Goal: Information Seeking & Learning: Learn about a topic

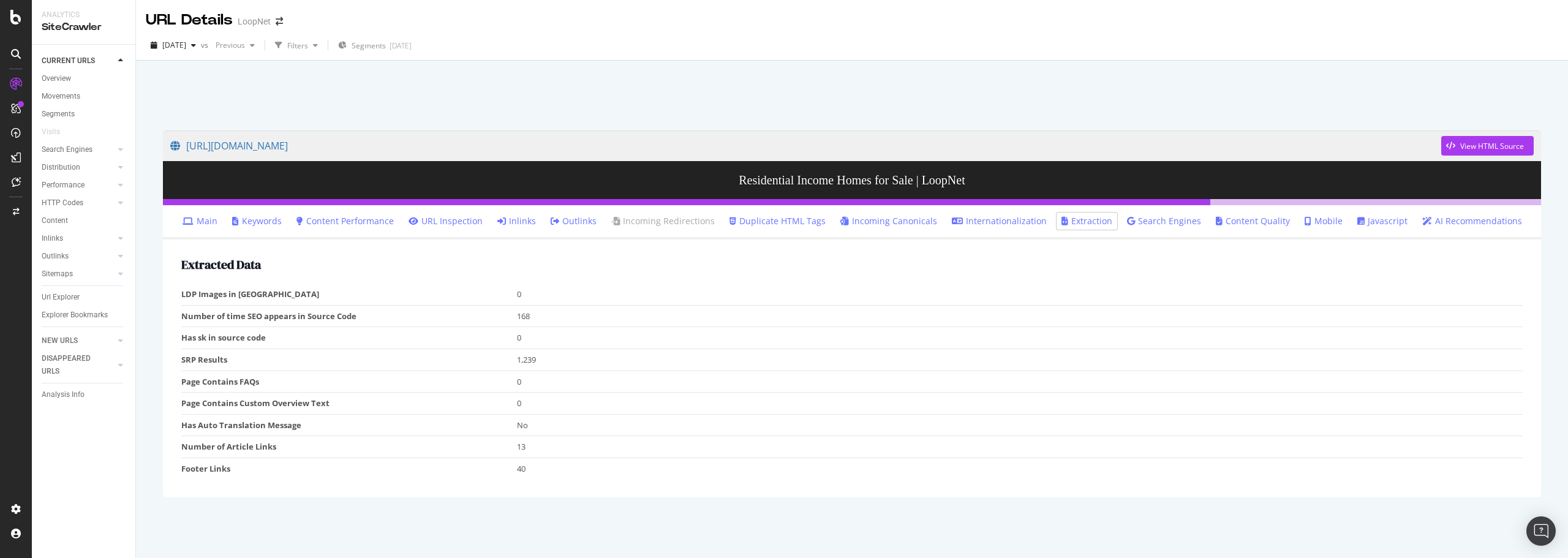
click at [215, 217] on link "Main" at bounding box center [200, 221] width 35 height 12
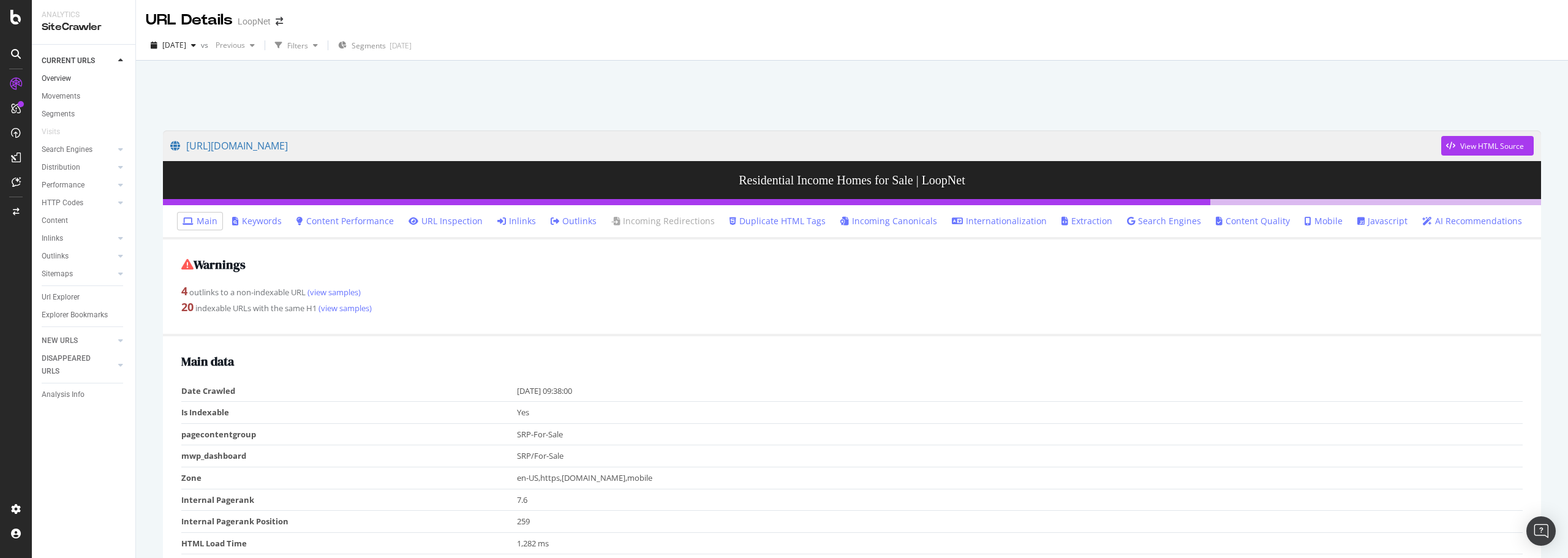
click at [72, 79] on link "Overview" at bounding box center [84, 78] width 85 height 13
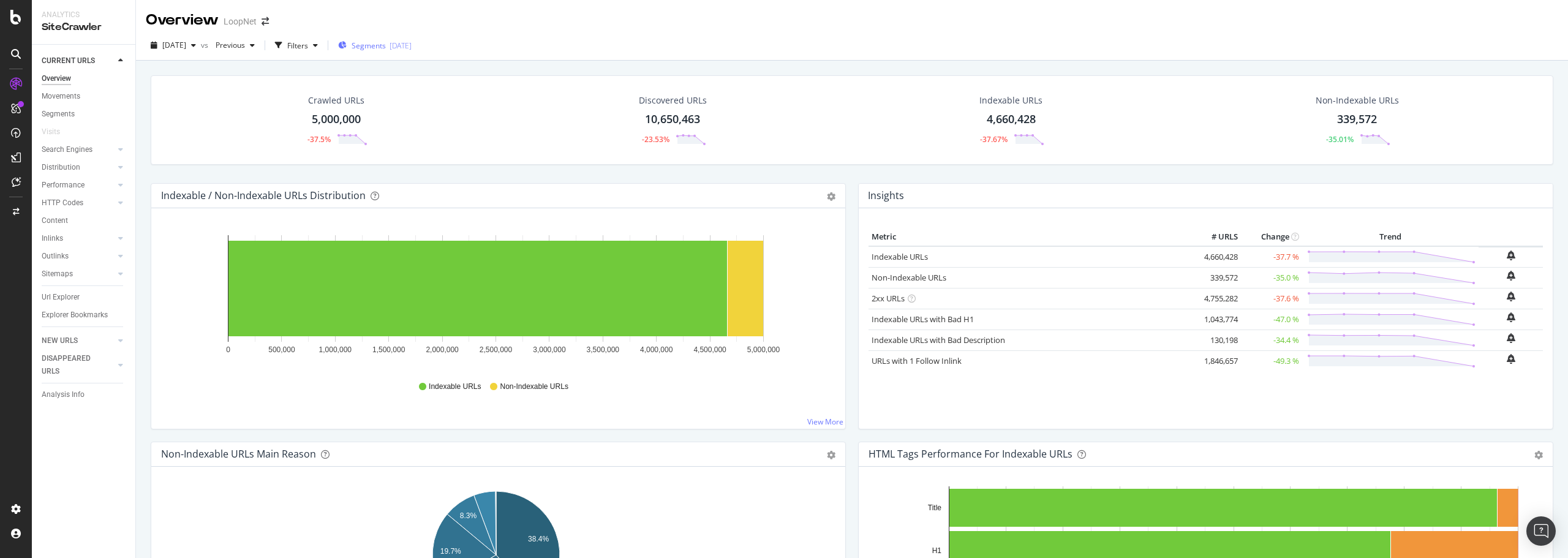
click at [386, 45] on span "Segments" at bounding box center [368, 45] width 34 height 10
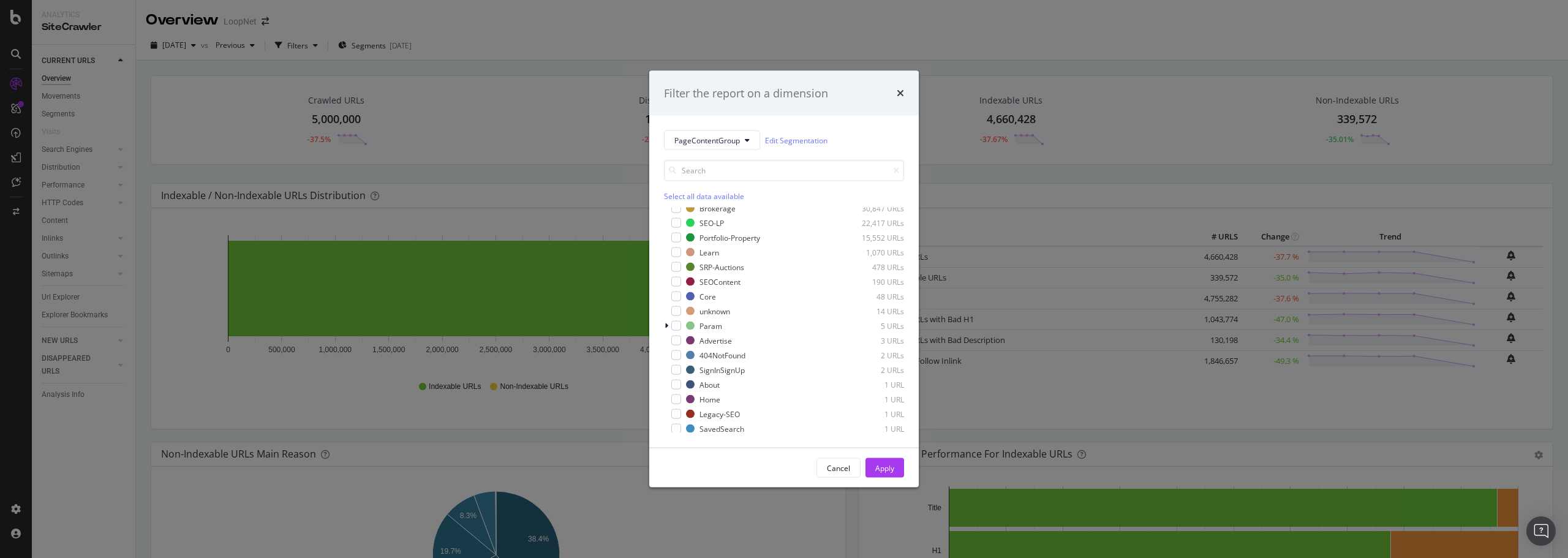
scroll to position [113, 0]
click at [668, 322] on icon "modal" at bounding box center [666, 323] width 4 height 7
click at [840, 468] on div "Cancel" at bounding box center [838, 468] width 23 height 10
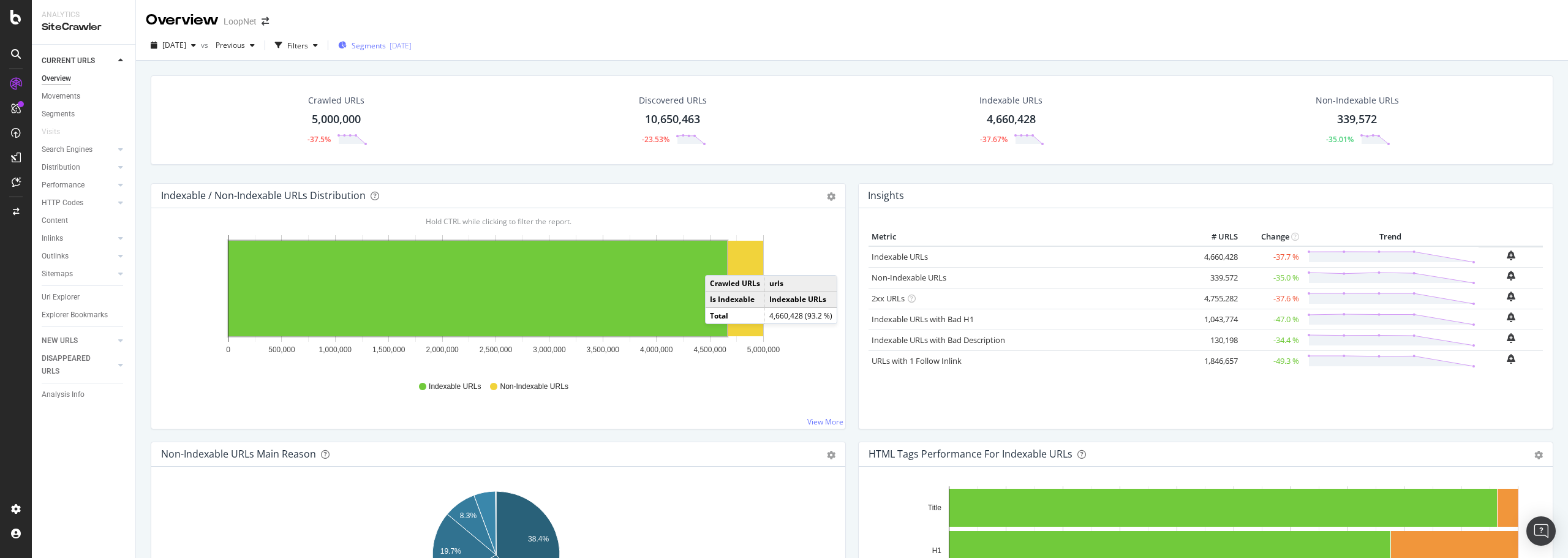
click at [386, 45] on span "Segments" at bounding box center [368, 45] width 34 height 10
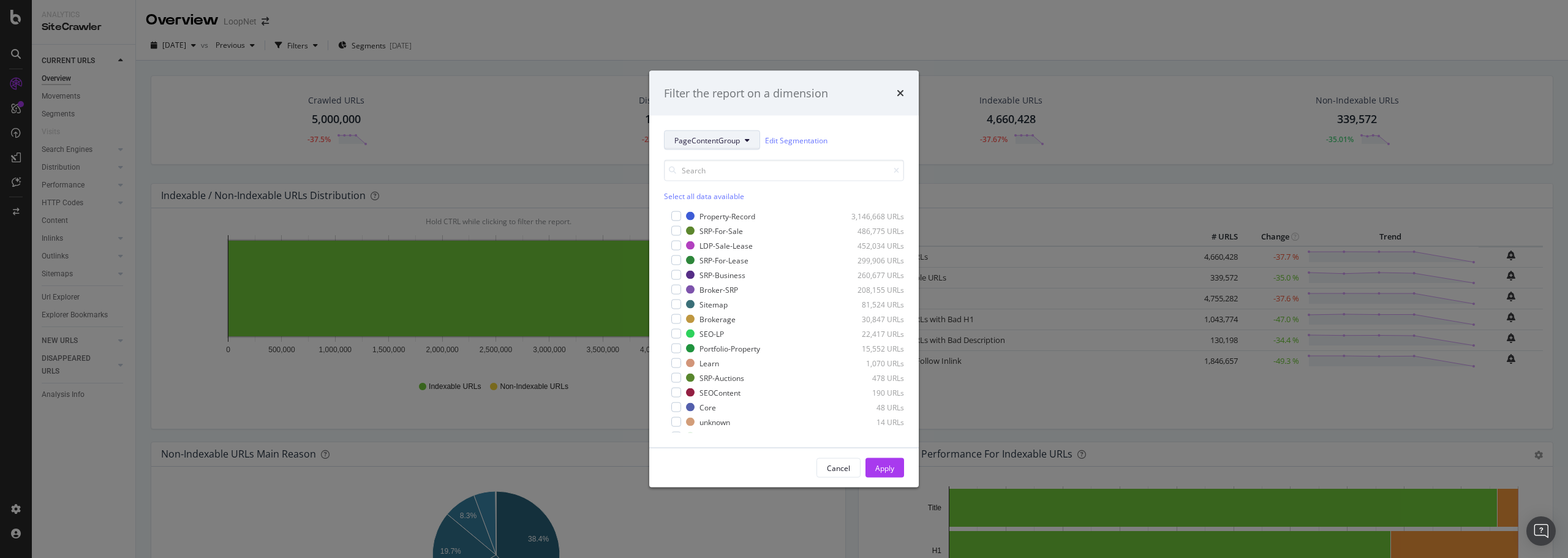
click at [731, 134] on span "PageContentGroup" at bounding box center [707, 139] width 66 height 10
click at [721, 181] on span "PageContentGroup" at bounding box center [714, 184] width 79 height 11
click at [841, 465] on div "Cancel" at bounding box center [838, 468] width 23 height 10
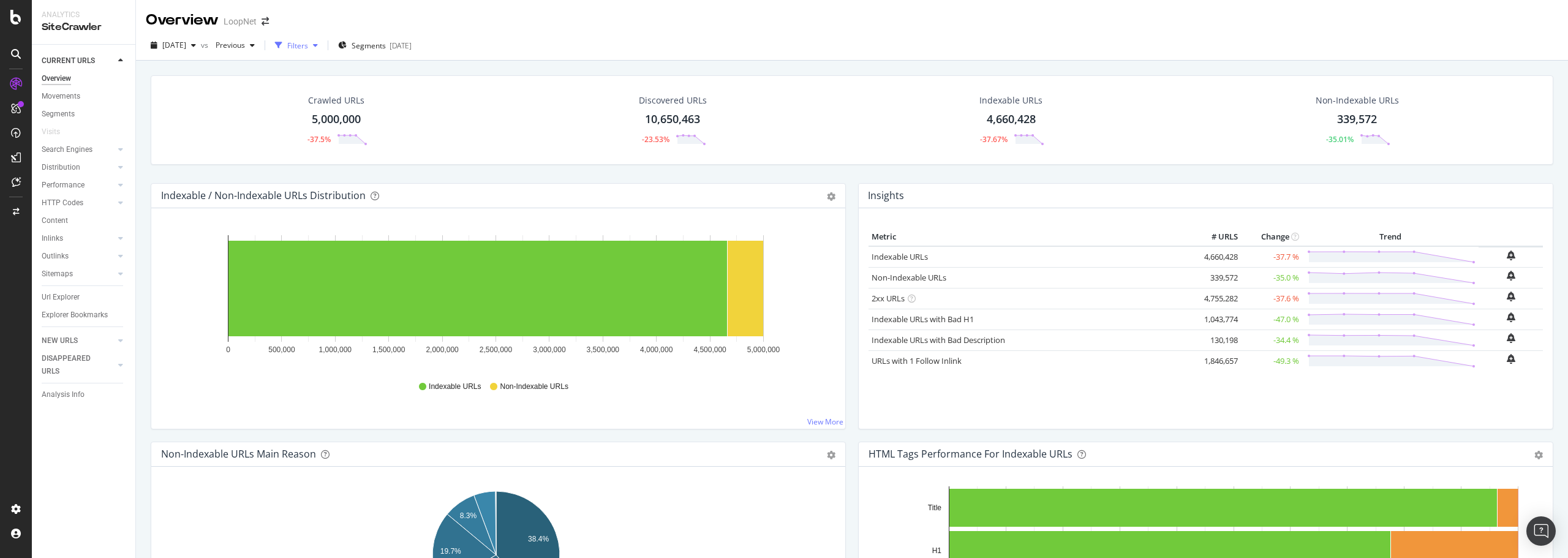
click at [308, 48] on div "Filters" at bounding box center [298, 45] width 21 height 10
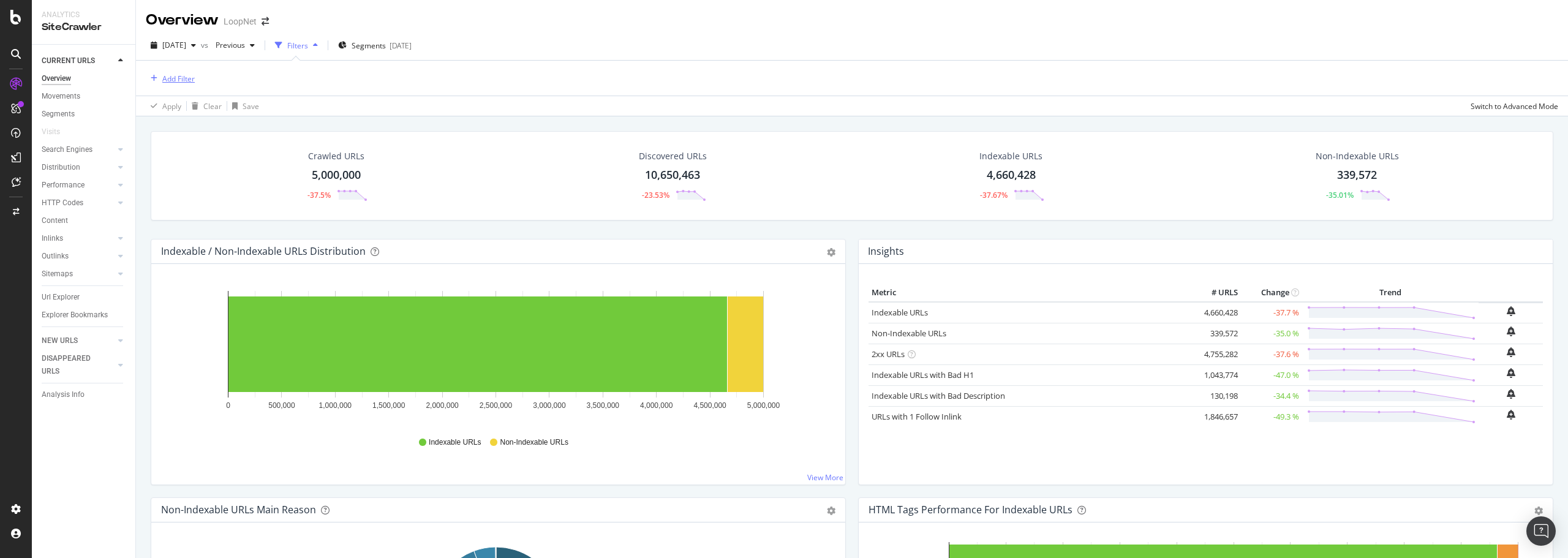
click at [176, 78] on div "Add Filter" at bounding box center [179, 78] width 33 height 10
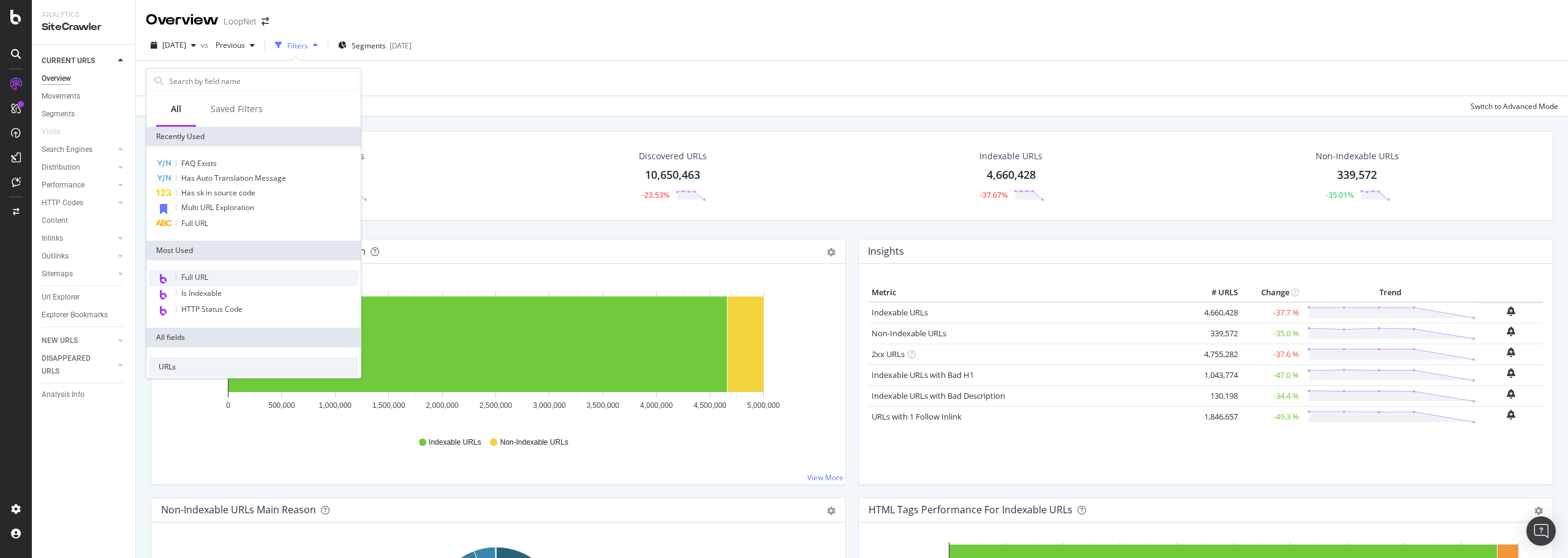
click at [207, 272] on span "Full URL" at bounding box center [195, 277] width 27 height 10
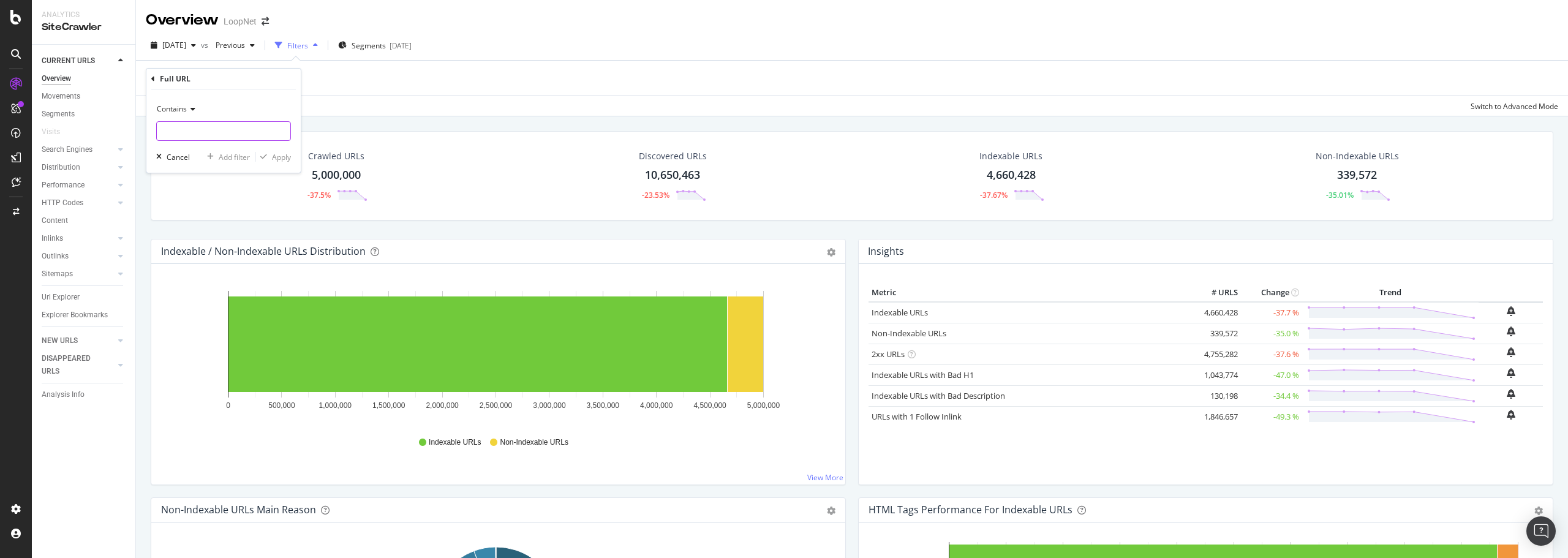
click at [194, 132] on input "text" at bounding box center [223, 130] width 134 height 19
type input "/multi/"
click at [281, 155] on div "Apply" at bounding box center [282, 157] width 19 height 10
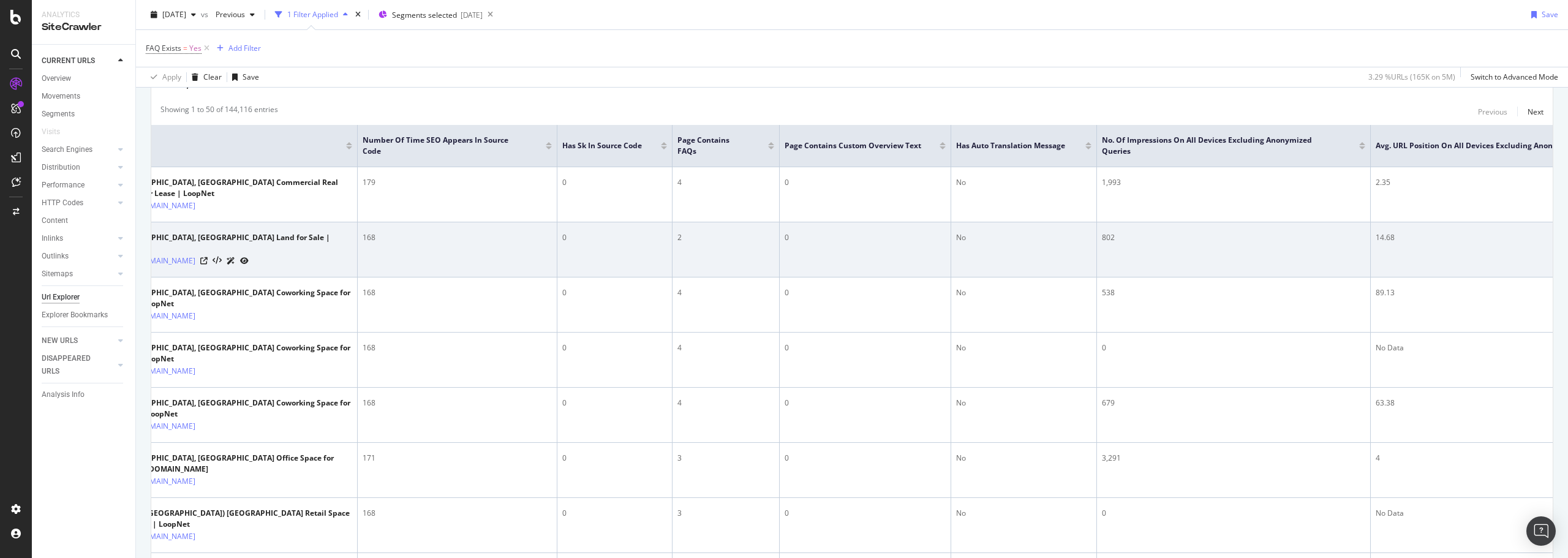
scroll to position [0, 133]
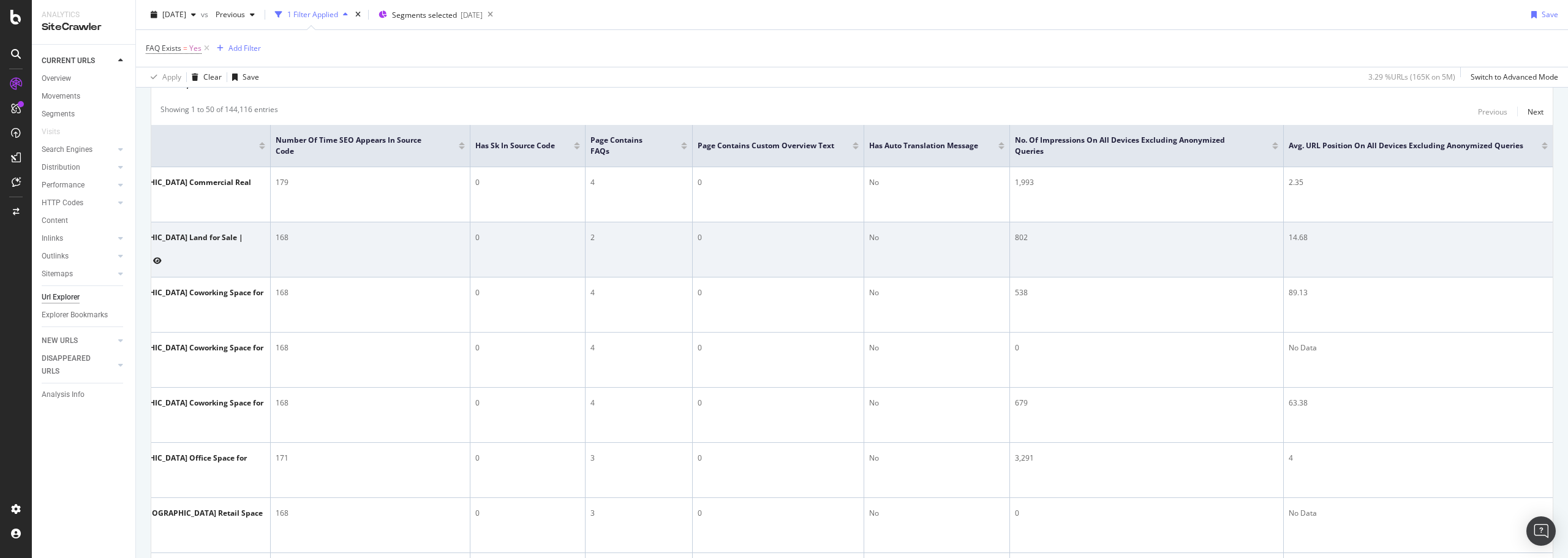
drag, startPoint x: 1273, startPoint y: 270, endPoint x: 1397, endPoint y: 259, distance: 124.5
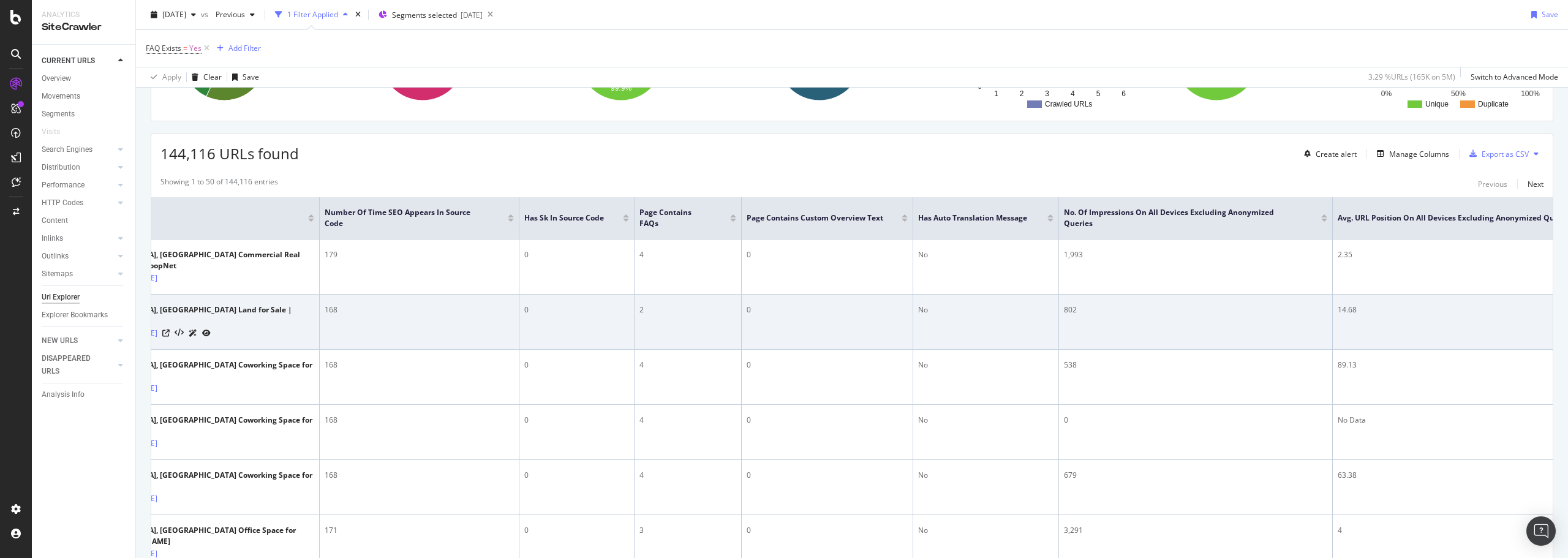
scroll to position [0, 0]
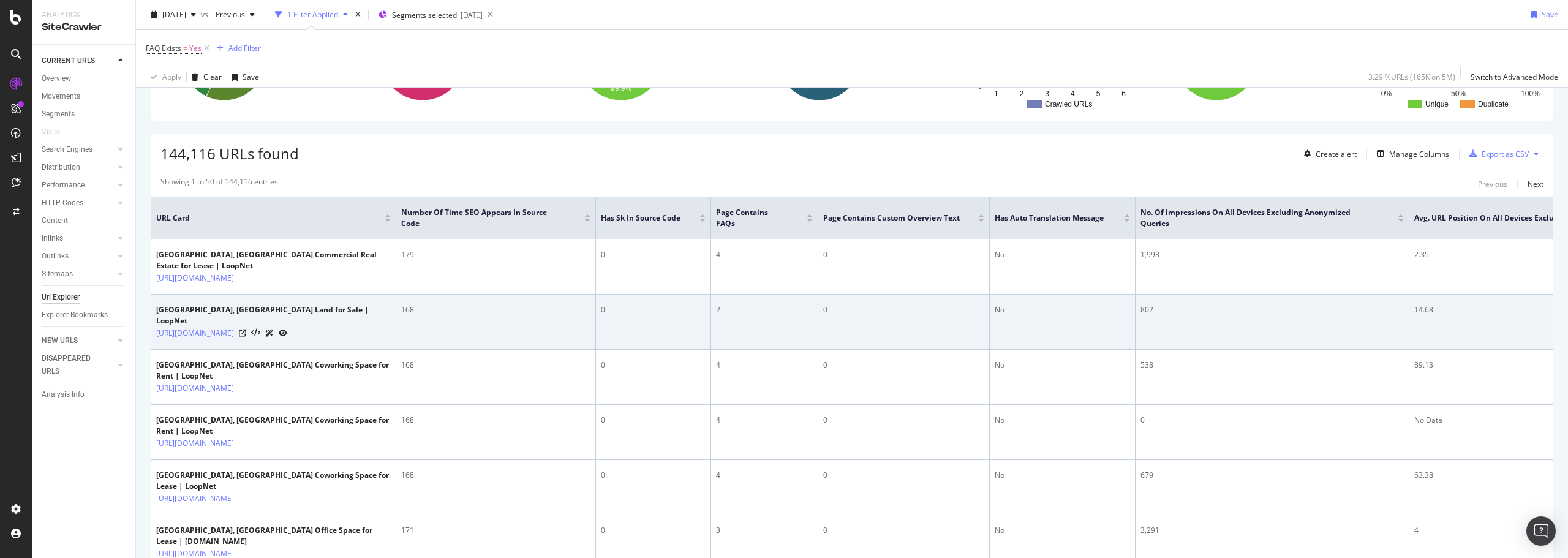
drag, startPoint x: 876, startPoint y: 310, endPoint x: 705, endPoint y: 311, distance: 171.0
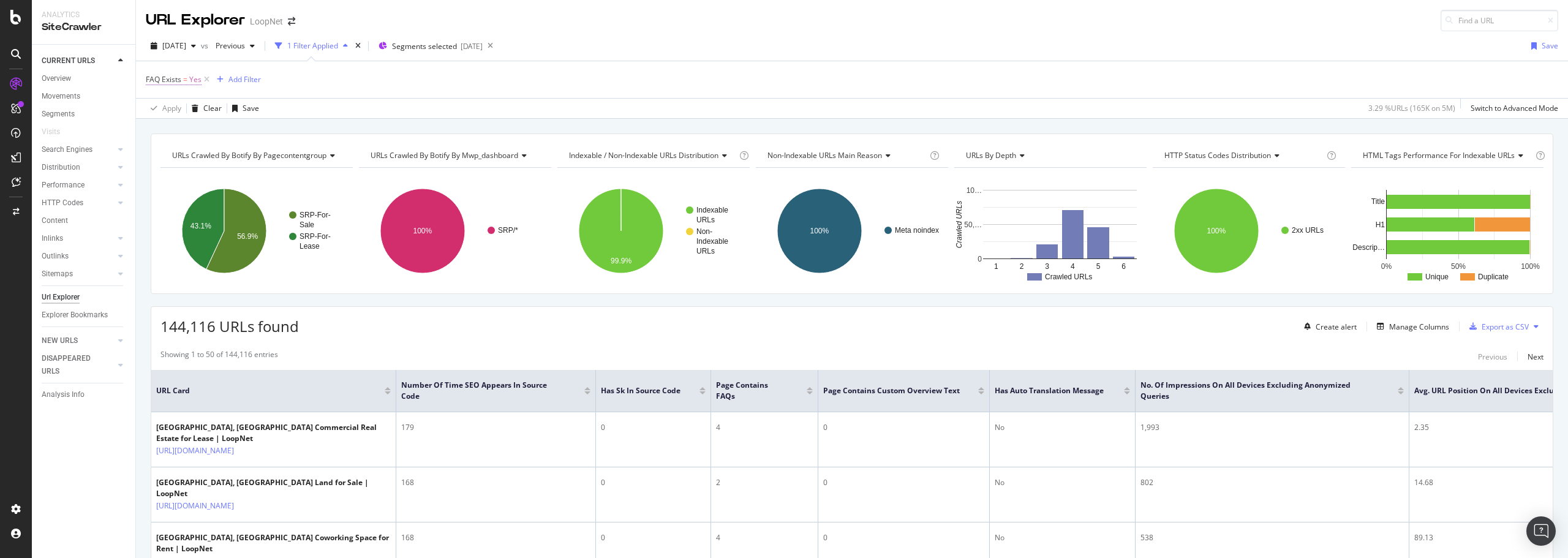
click at [186, 79] on span "=" at bounding box center [185, 79] width 4 height 10
click at [172, 106] on span "On Current Crawl" at bounding box center [187, 108] width 59 height 10
click at [158, 76] on div "FAQ Exists" at bounding box center [223, 78] width 145 height 21
click at [152, 78] on icon at bounding box center [153, 78] width 4 height 7
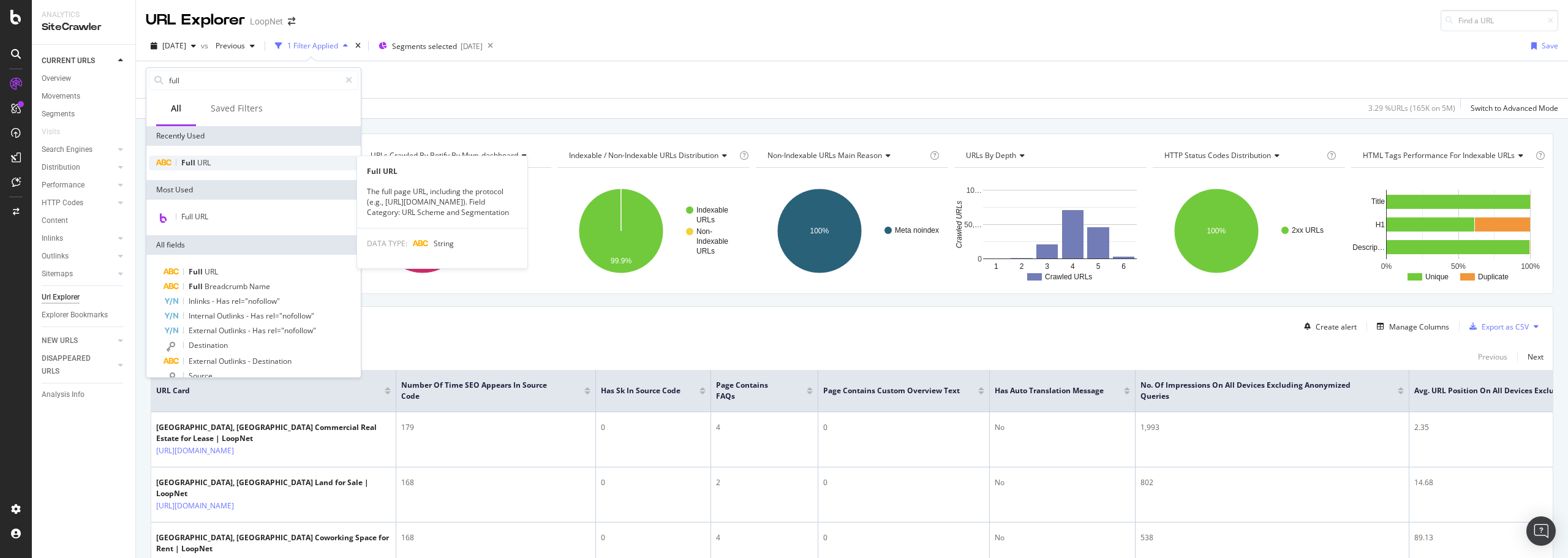
type input "full"
click at [203, 161] on span "URL" at bounding box center [203, 163] width 14 height 10
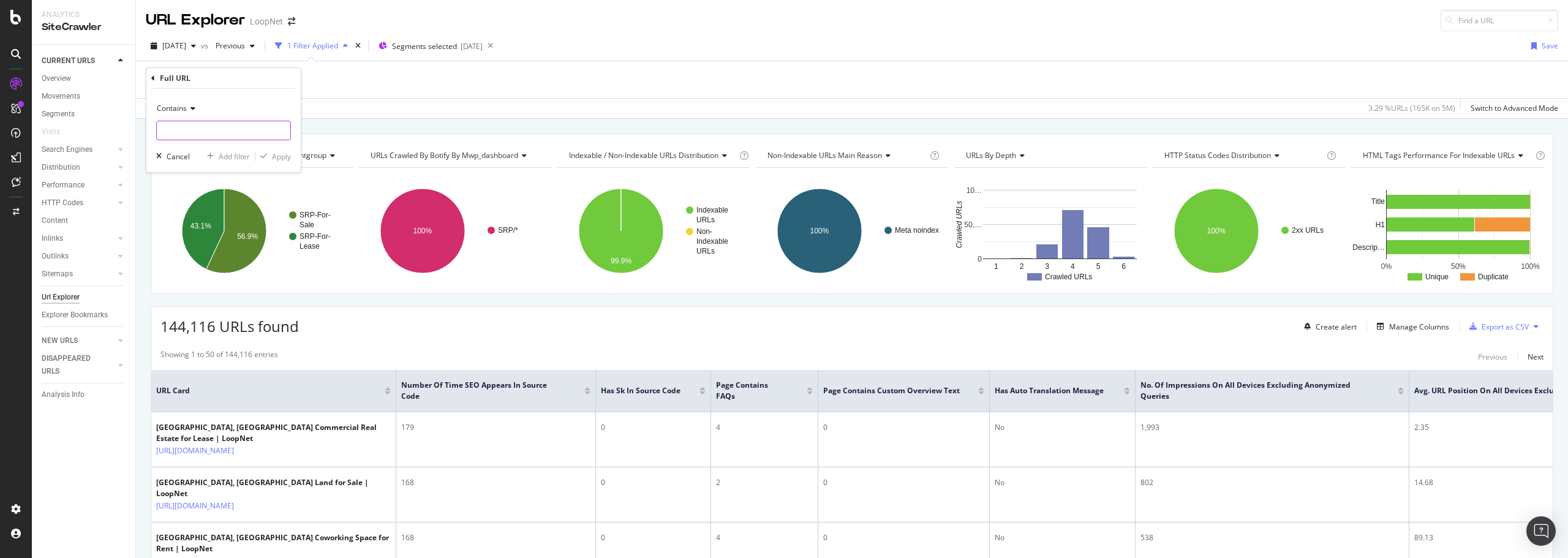
click at [191, 129] on input "text" at bounding box center [223, 130] width 134 height 19
type input "/multi/"
click at [280, 159] on div "Apply" at bounding box center [282, 156] width 19 height 10
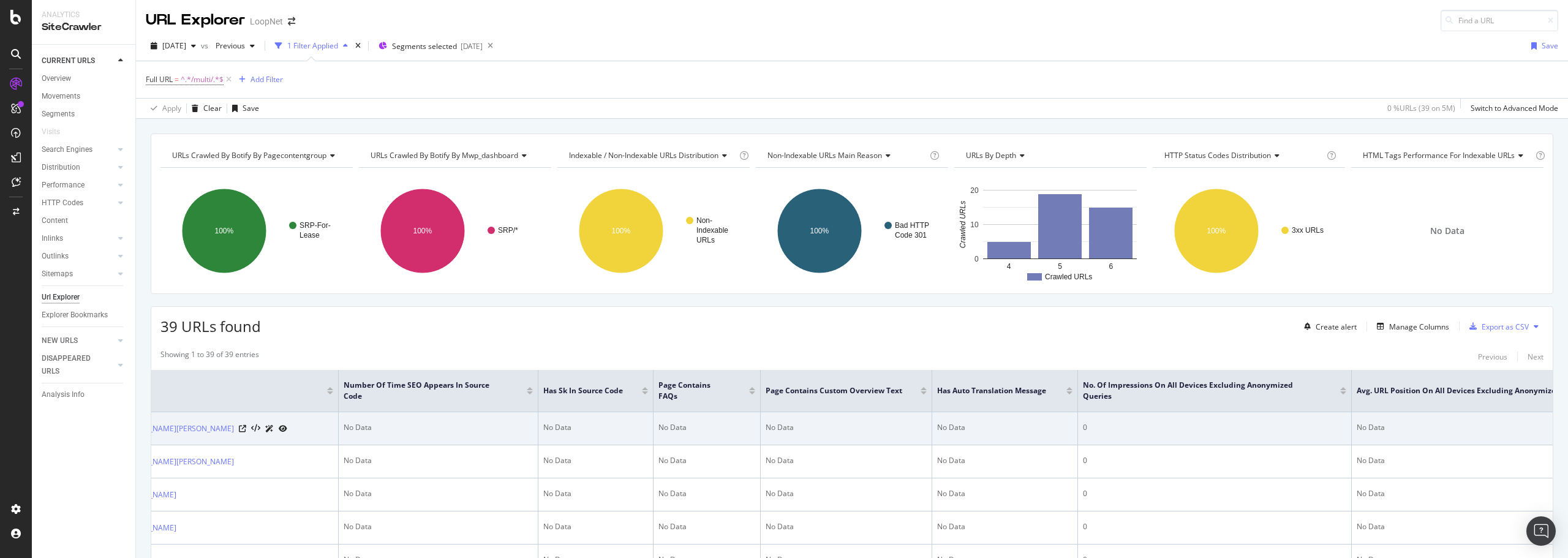
scroll to position [0, 133]
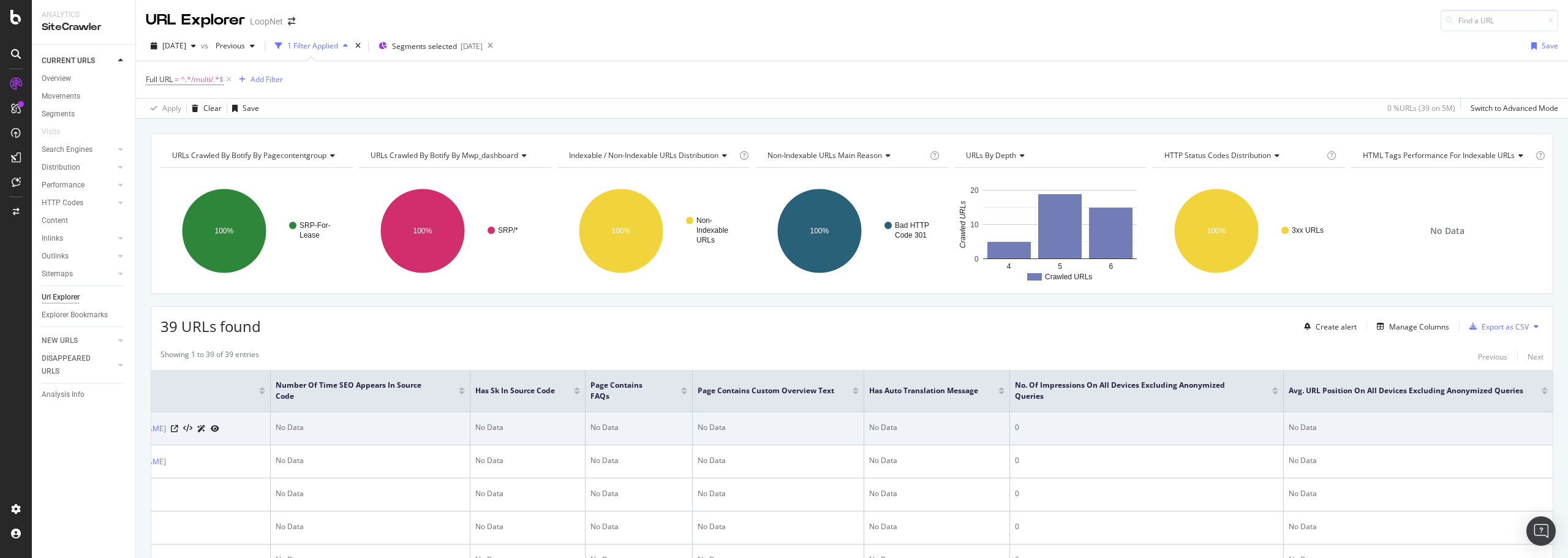
drag, startPoint x: 1314, startPoint y: 442, endPoint x: 1405, endPoint y: 437, distance: 91.1
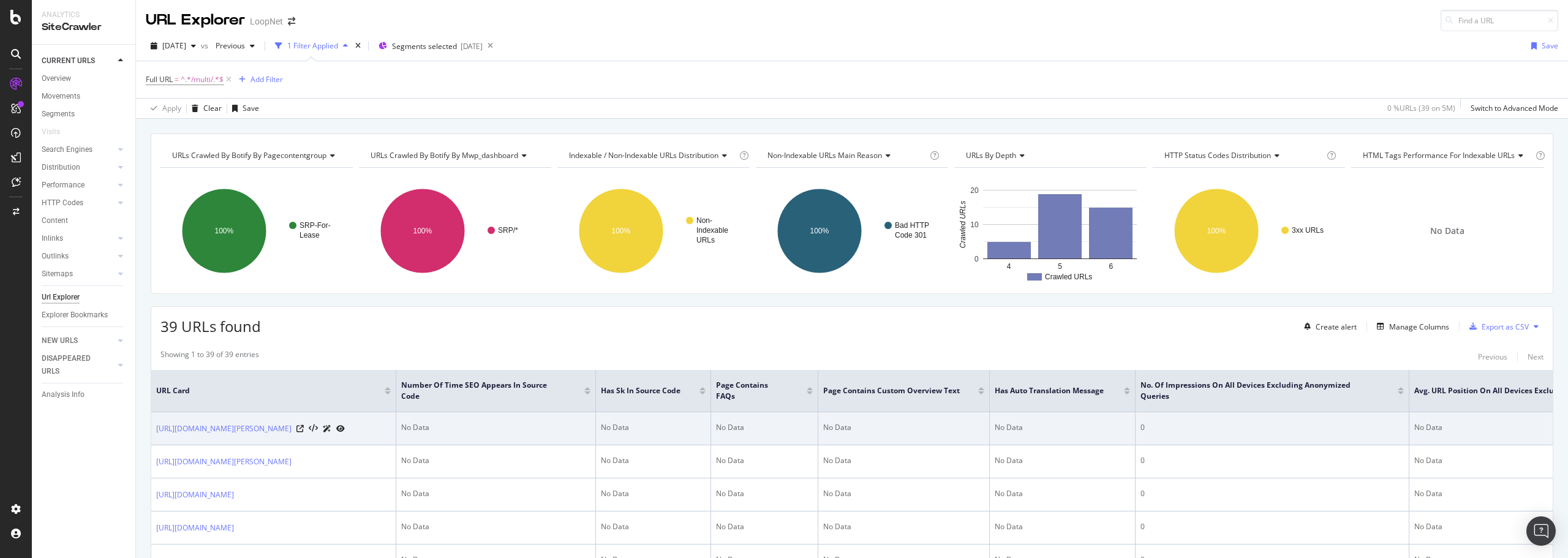
drag, startPoint x: 1174, startPoint y: 452, endPoint x: 892, endPoint y: 451, distance: 282.0
drag, startPoint x: 1137, startPoint y: 426, endPoint x: 1158, endPoint y: 425, distance: 21.0
click at [1158, 425] on td "0" at bounding box center [1272, 428] width 274 height 33
click at [1175, 428] on div "0" at bounding box center [1272, 428] width 263 height 11
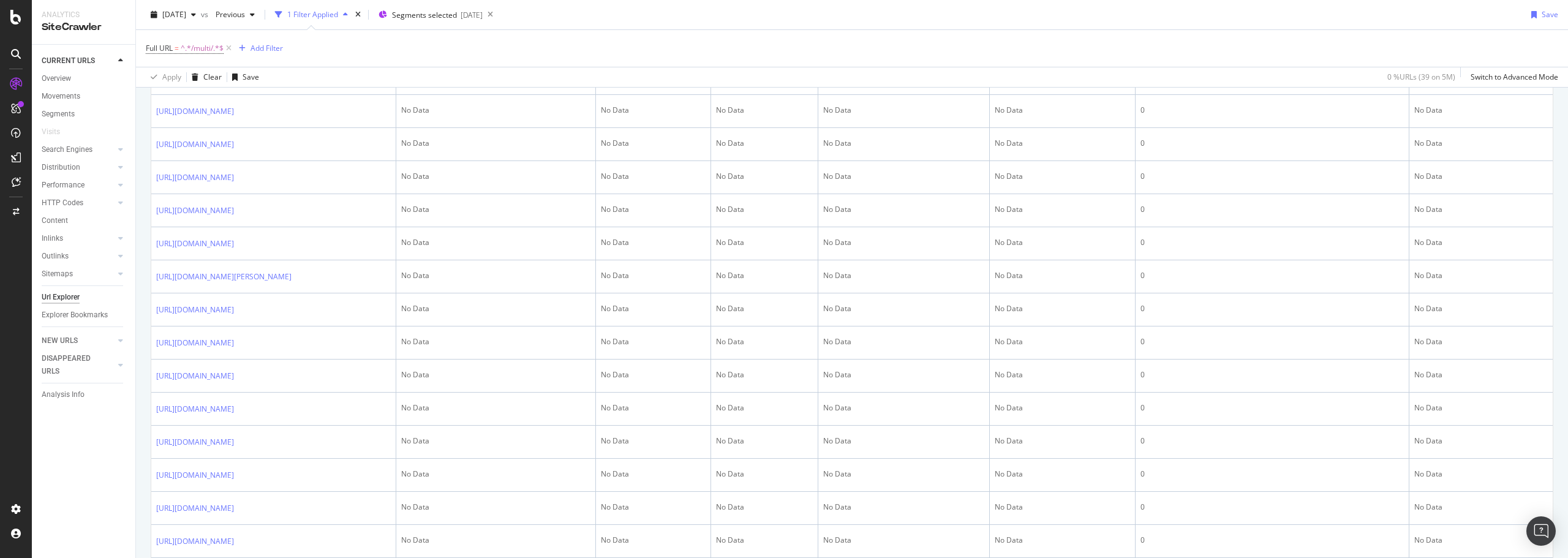
scroll to position [185, 0]
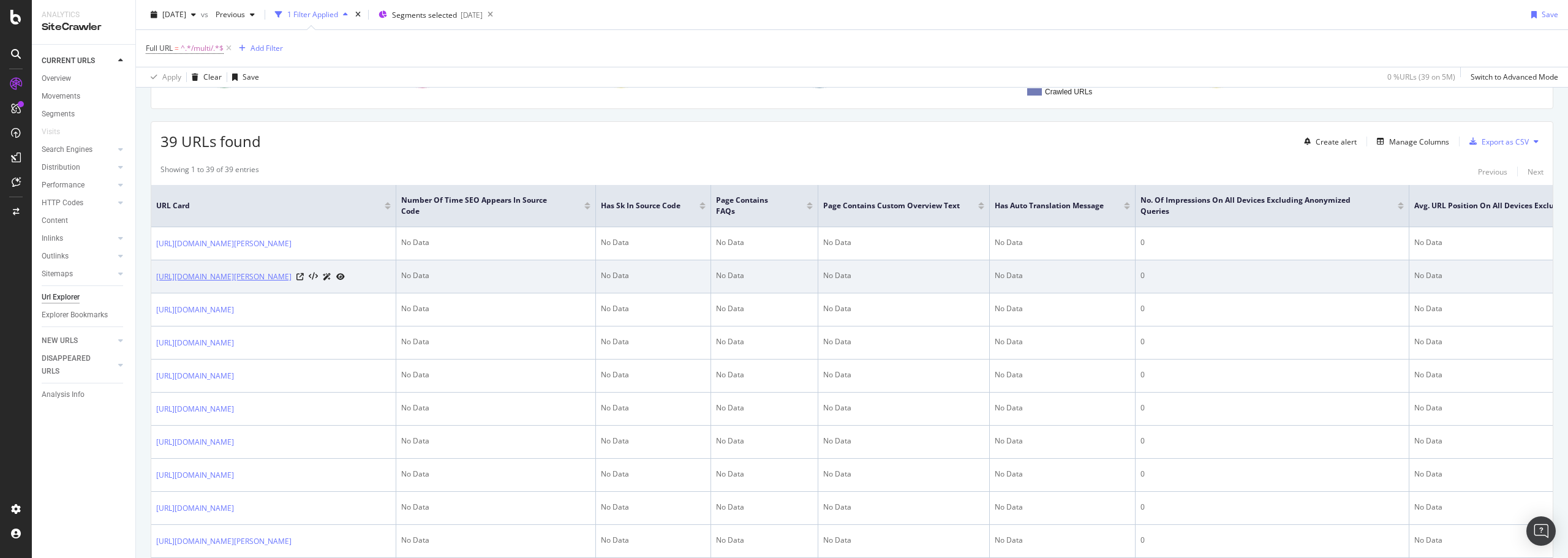
click at [291, 283] on link "https://www.loopnet.com/search/multi/westerham-ken--united-kingdom/for-lease/" at bounding box center [223, 276] width 135 height 12
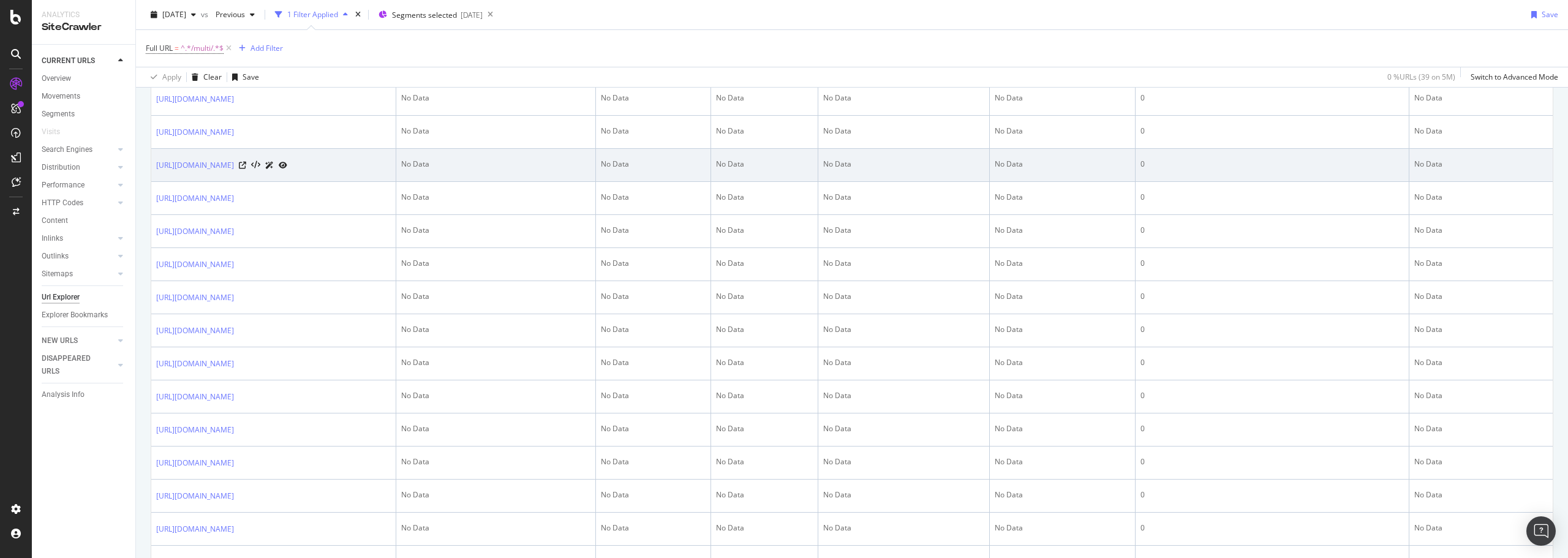
scroll to position [675, 0]
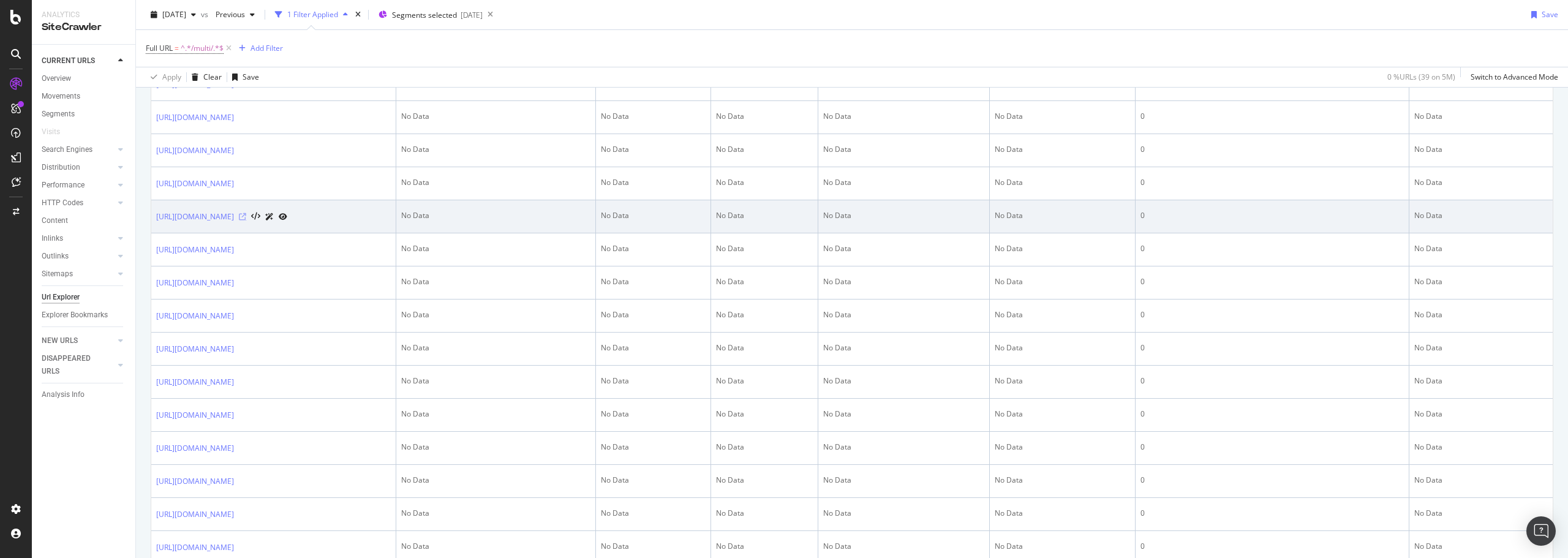
click at [247, 220] on icon at bounding box center [242, 216] width 7 height 7
click at [234, 223] on link "https://www.loopnet.com/search/multi/north-philadelphia-philadelphia-pa/for-lea…" at bounding box center [195, 216] width 78 height 12
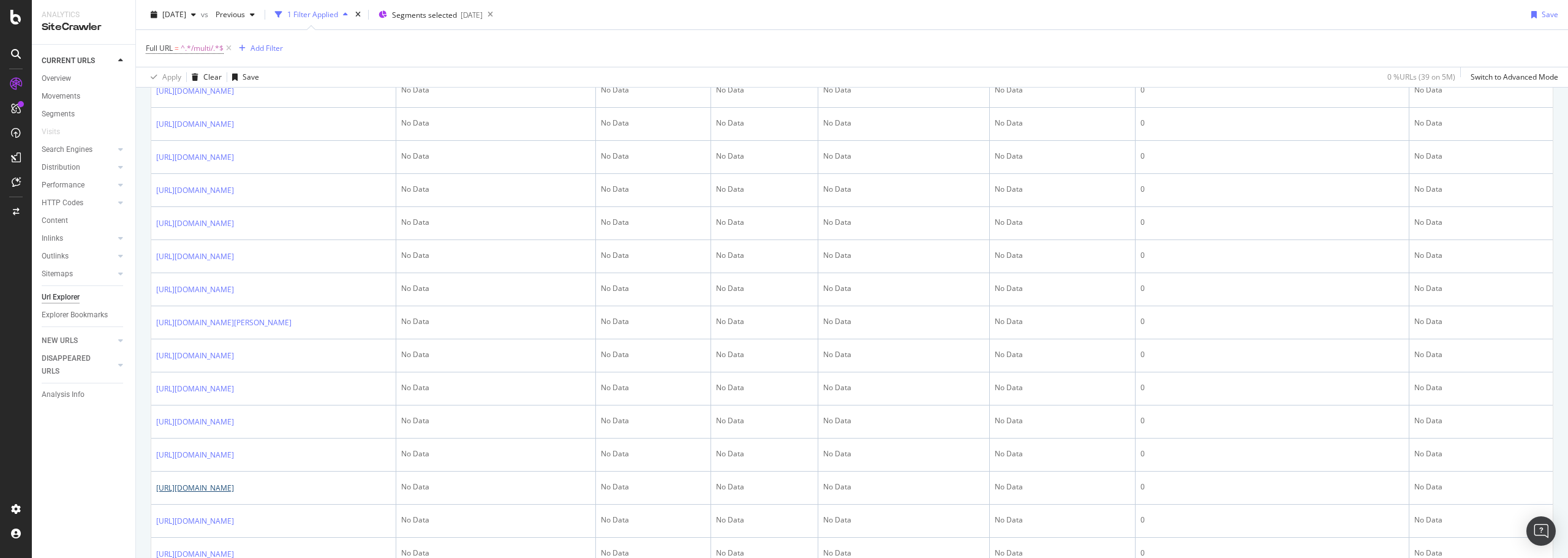
scroll to position [98, 0]
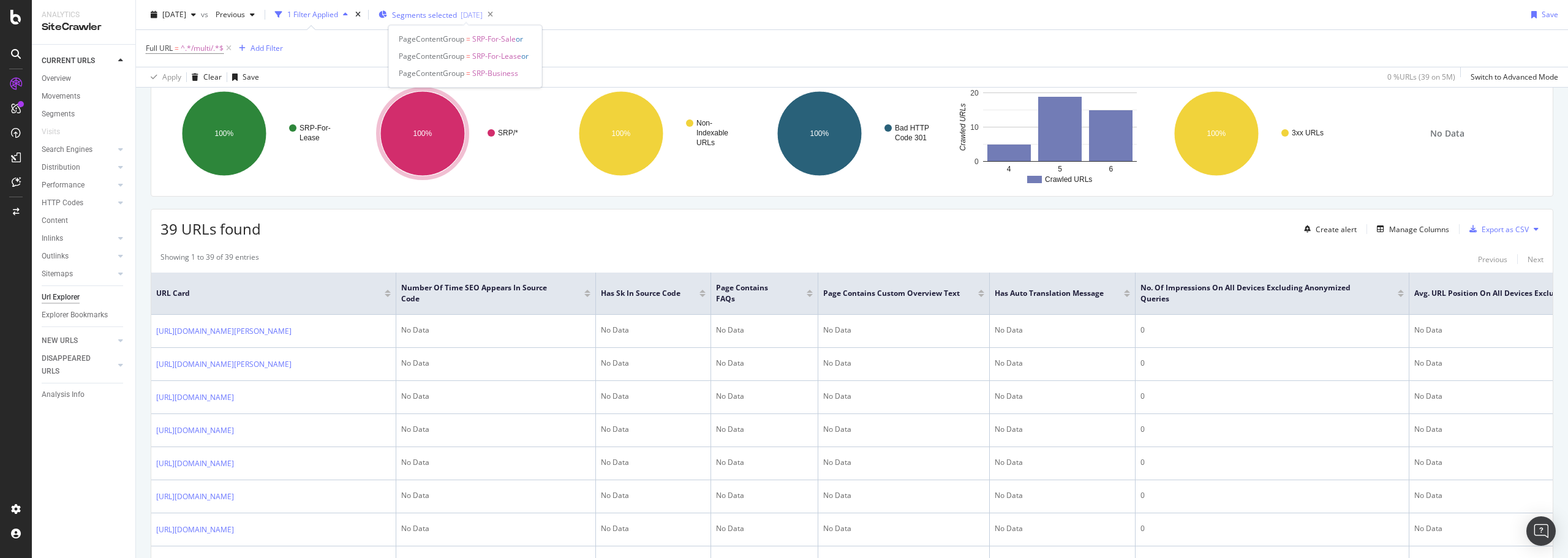
click at [457, 12] on span "Segments selected" at bounding box center [424, 14] width 65 height 10
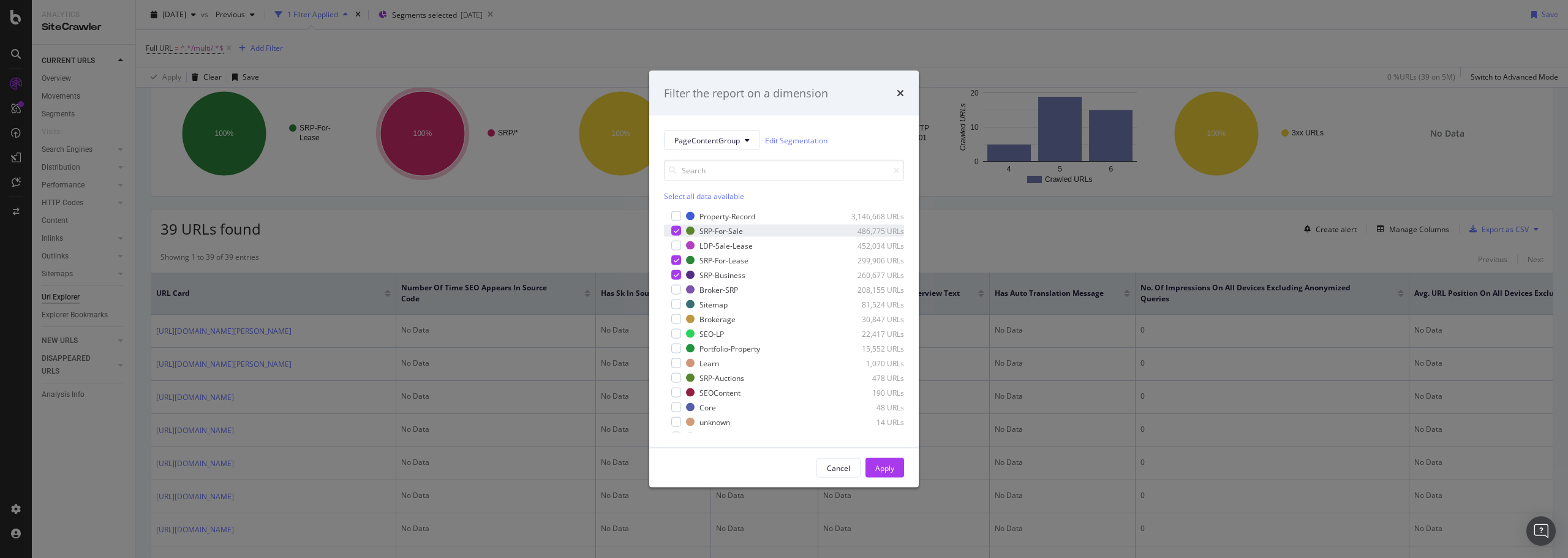
click at [677, 230] on icon "modal" at bounding box center [677, 231] width 6 height 6
click at [674, 258] on icon "modal" at bounding box center [677, 260] width 6 height 6
click at [674, 279] on div "modal" at bounding box center [676, 275] width 10 height 10
click at [891, 464] on div "Apply" at bounding box center [885, 468] width 19 height 10
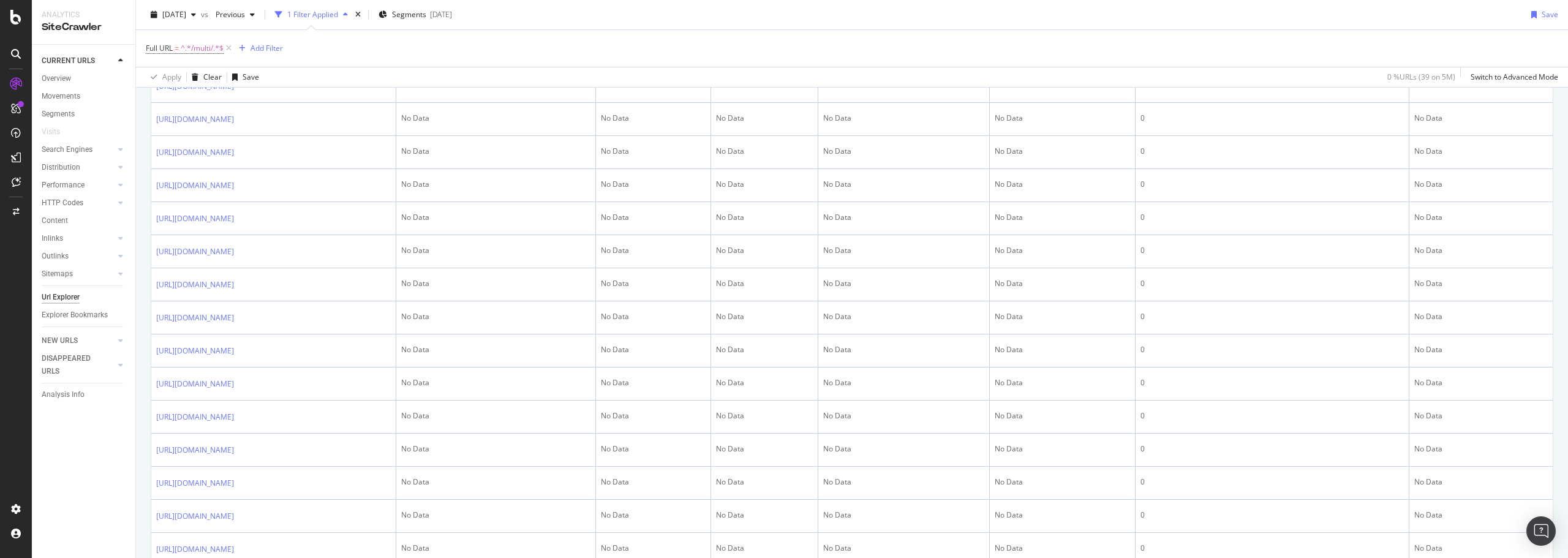
scroll to position [674, 0]
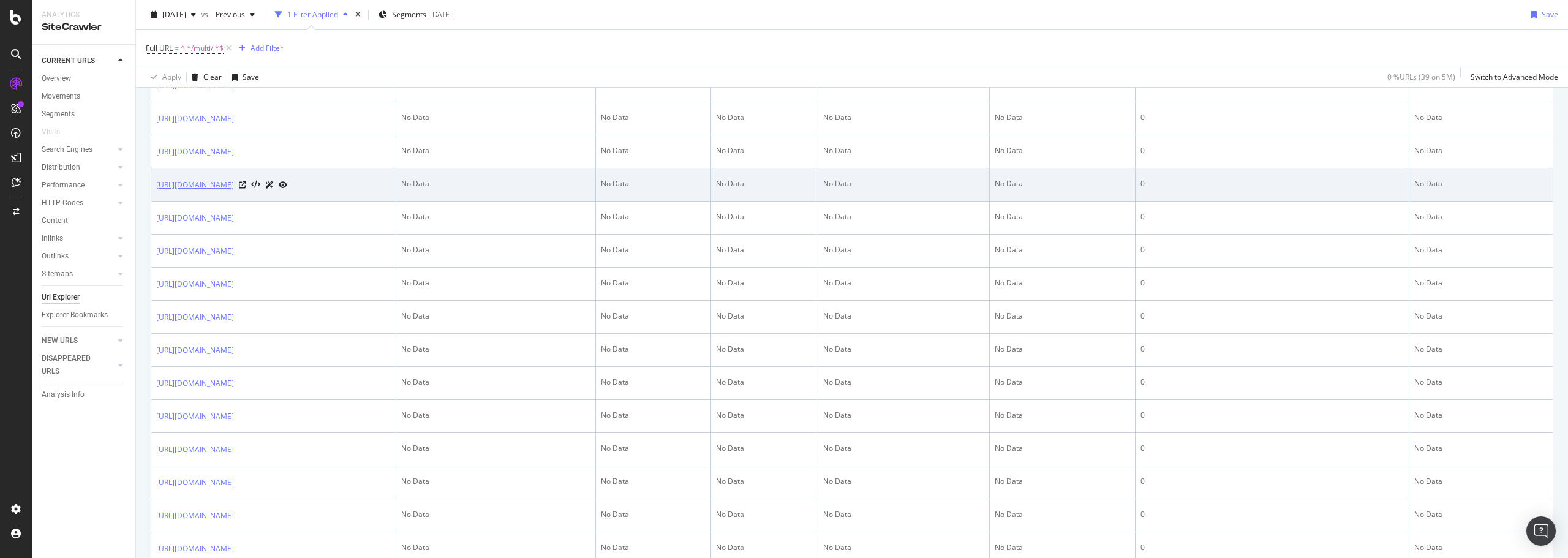
click at [234, 191] on link "https://www.loopnet.com/search/multi/main-line-bryn-mawr-pa/for-lease/" at bounding box center [195, 184] width 78 height 12
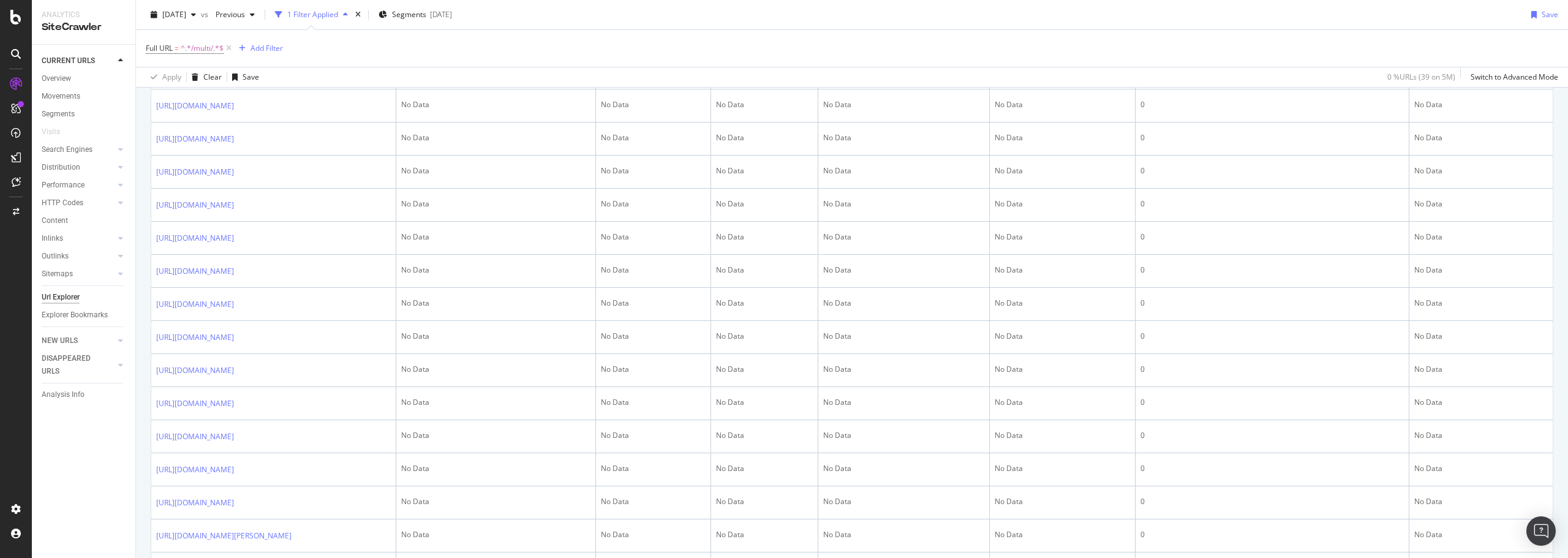
scroll to position [1102, 0]
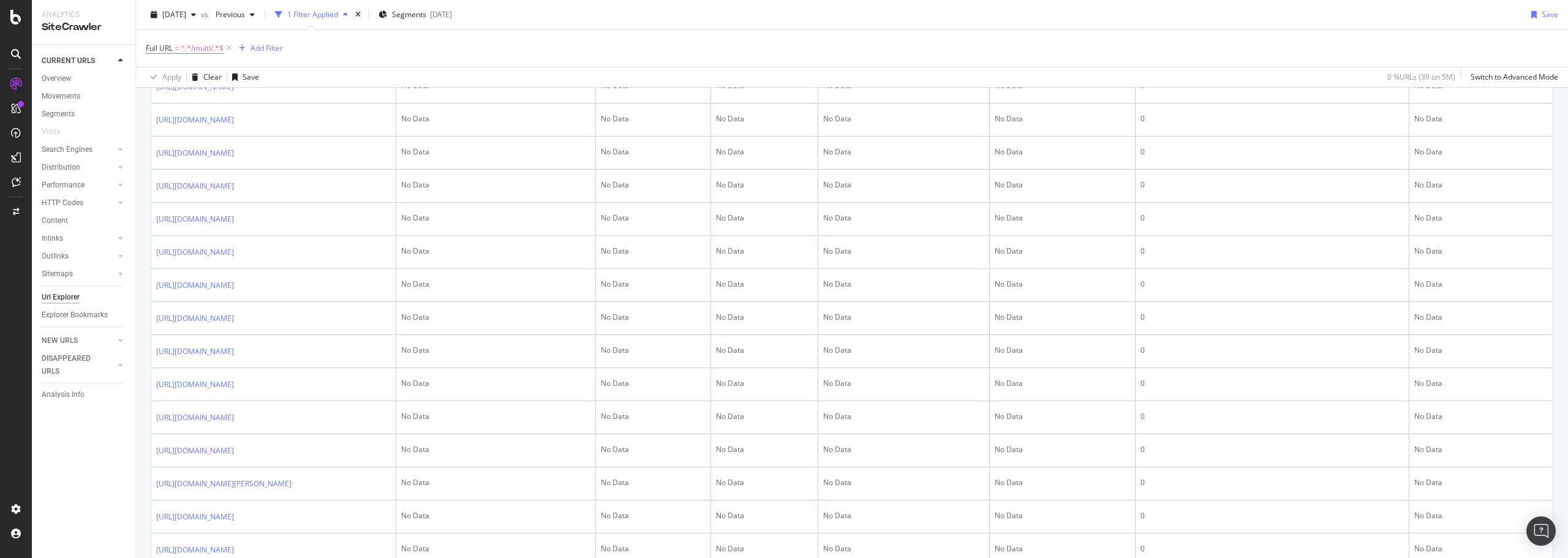
click at [234, 60] on link "https://www.loopnet.com/search/multi/port-neches-tx/for-lease/" at bounding box center [195, 54] width 78 height 12
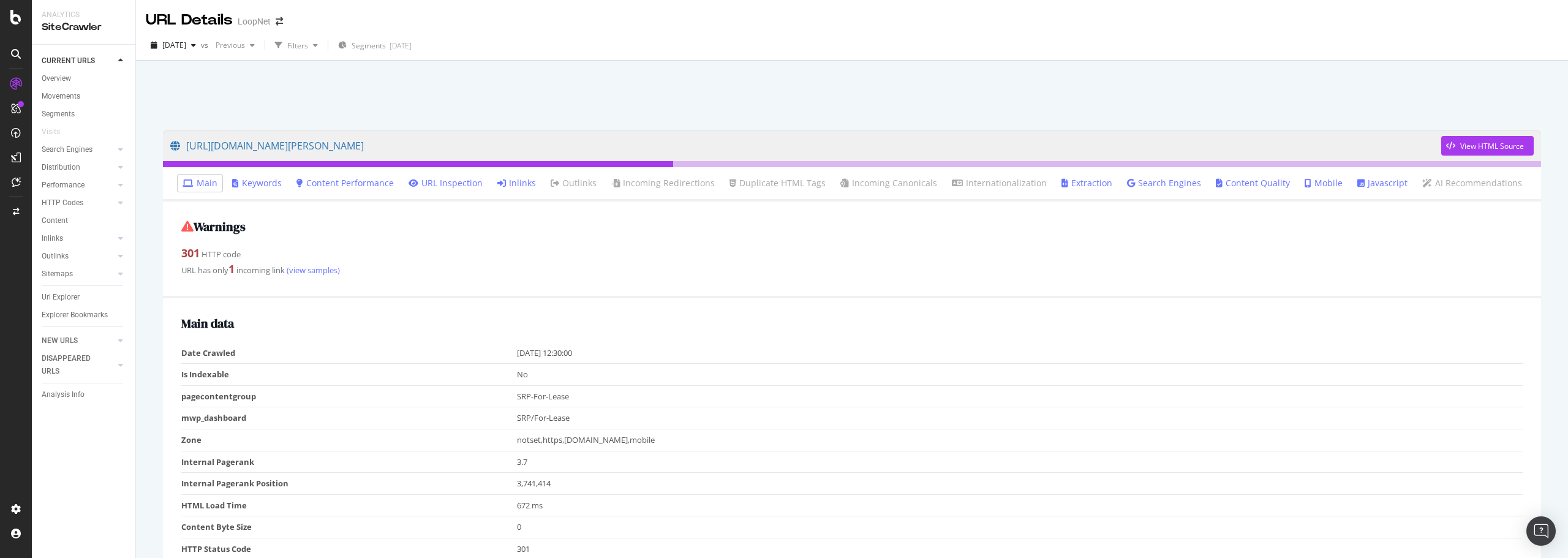
click at [526, 178] on link "Inlinks" at bounding box center [517, 183] width 38 height 12
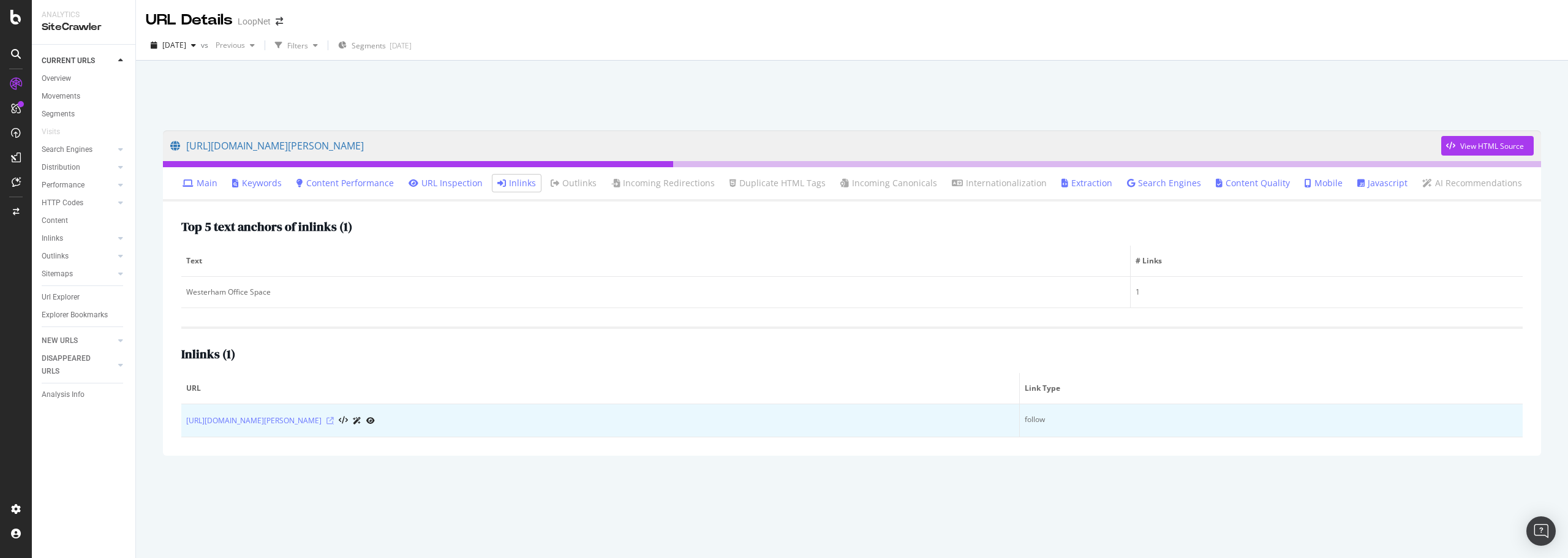
click at [334, 419] on icon at bounding box center [330, 420] width 7 height 7
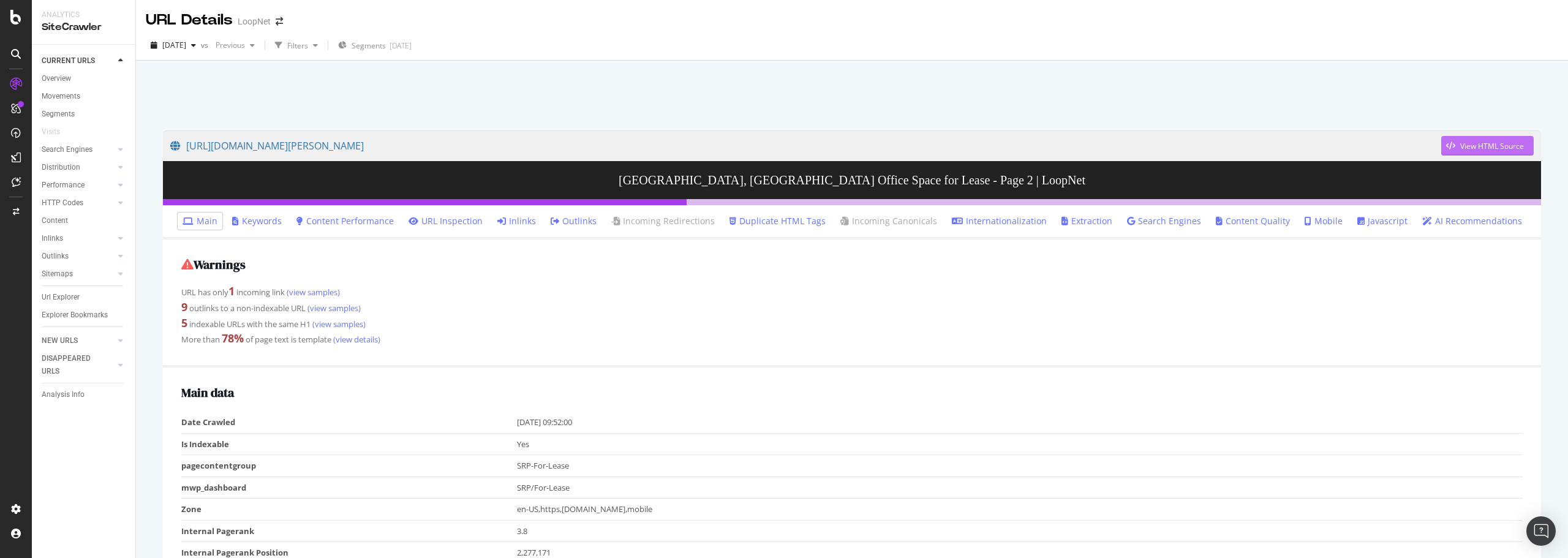
click at [1480, 147] on div "View HTML Source" at bounding box center [1493, 146] width 64 height 10
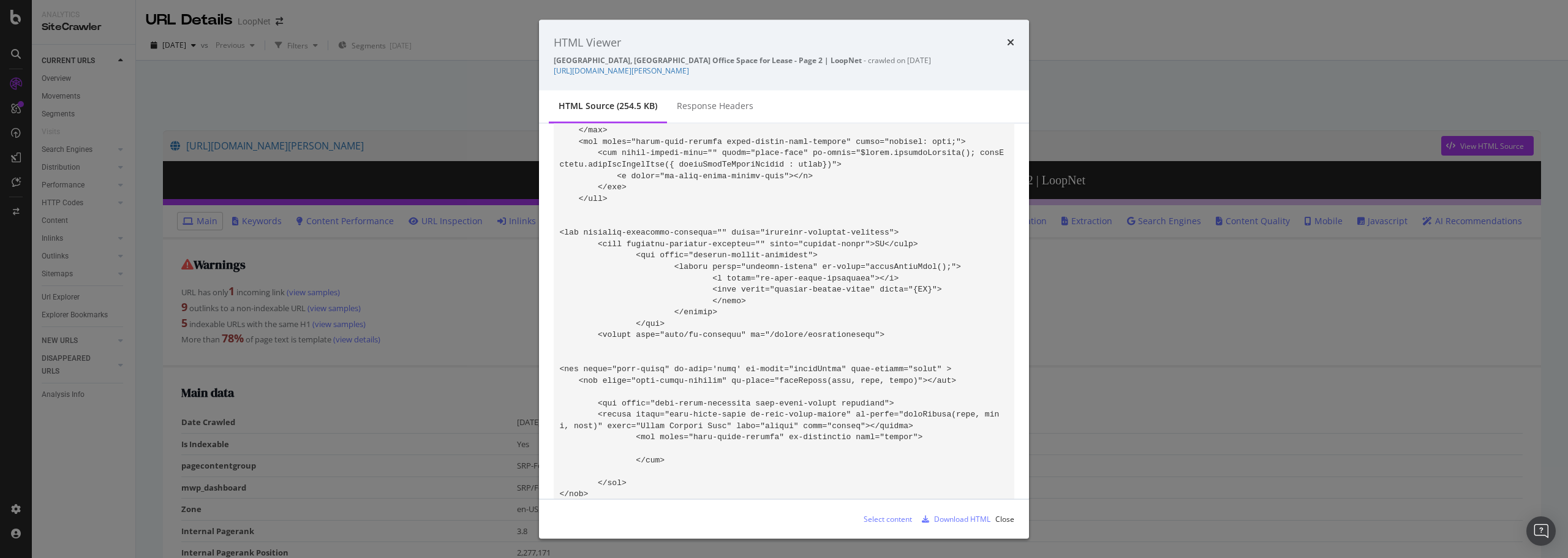
scroll to position [43927, 0]
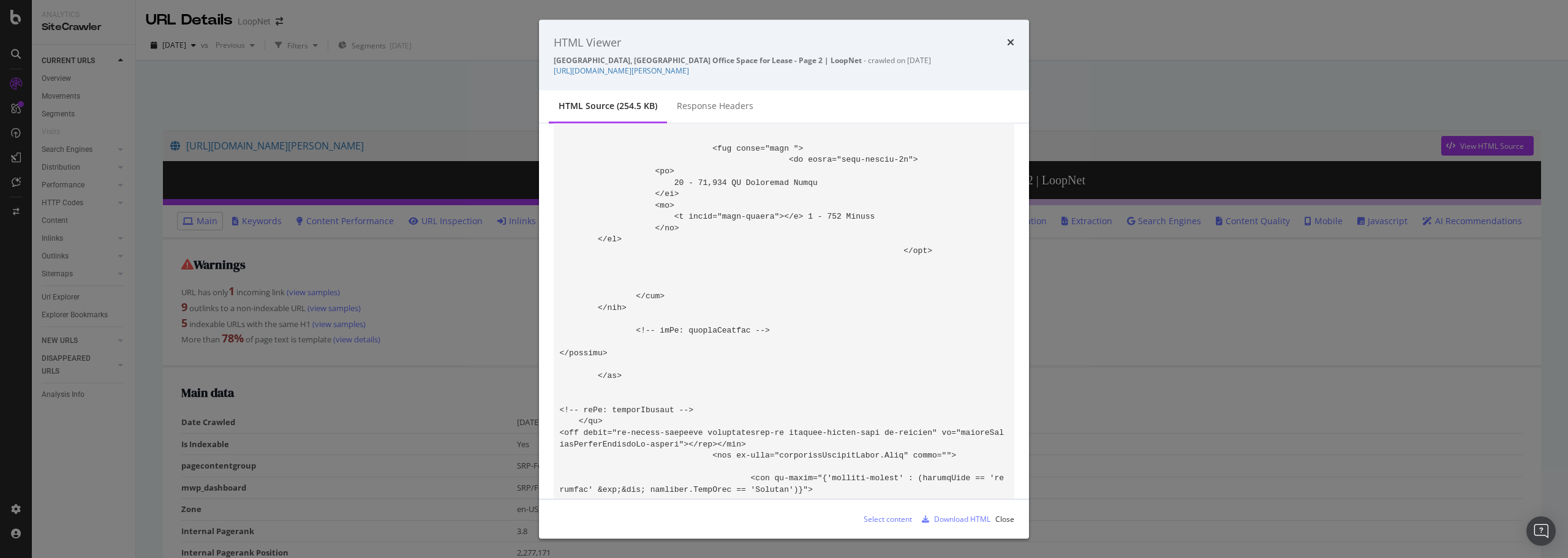
scroll to position [43131, 0]
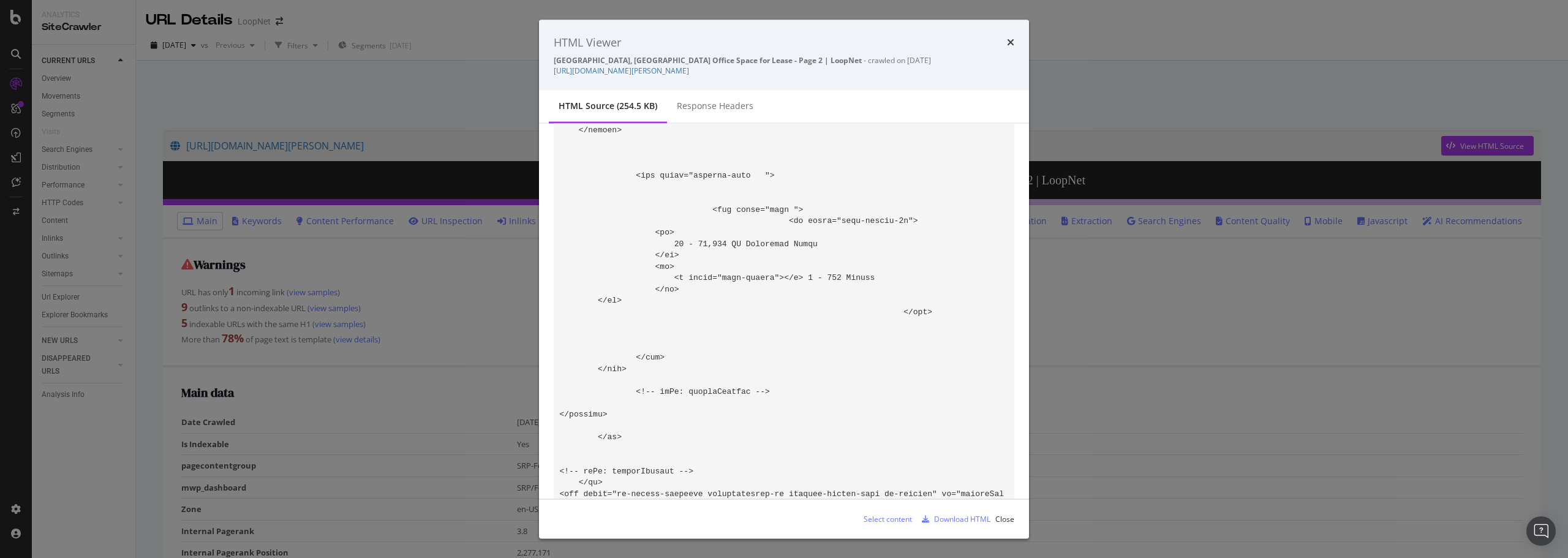
drag, startPoint x: 807, startPoint y: 207, endPoint x: 976, endPoint y: 207, distance: 169.0
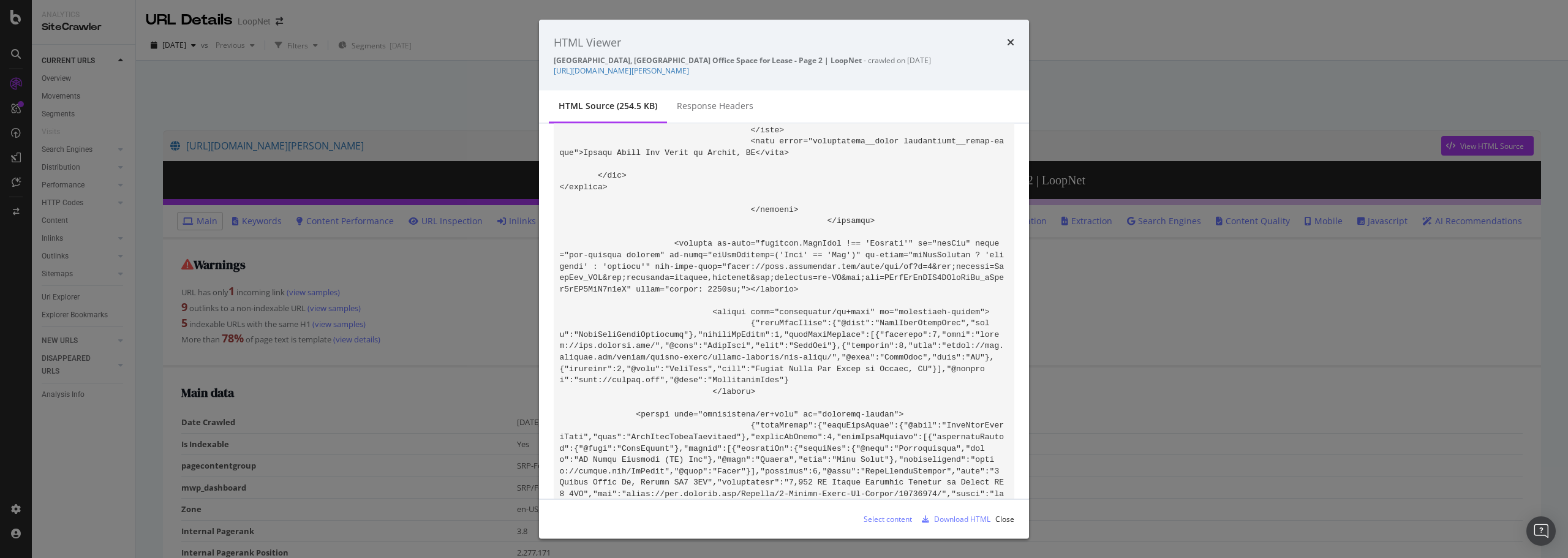
scroll to position [44233, 0]
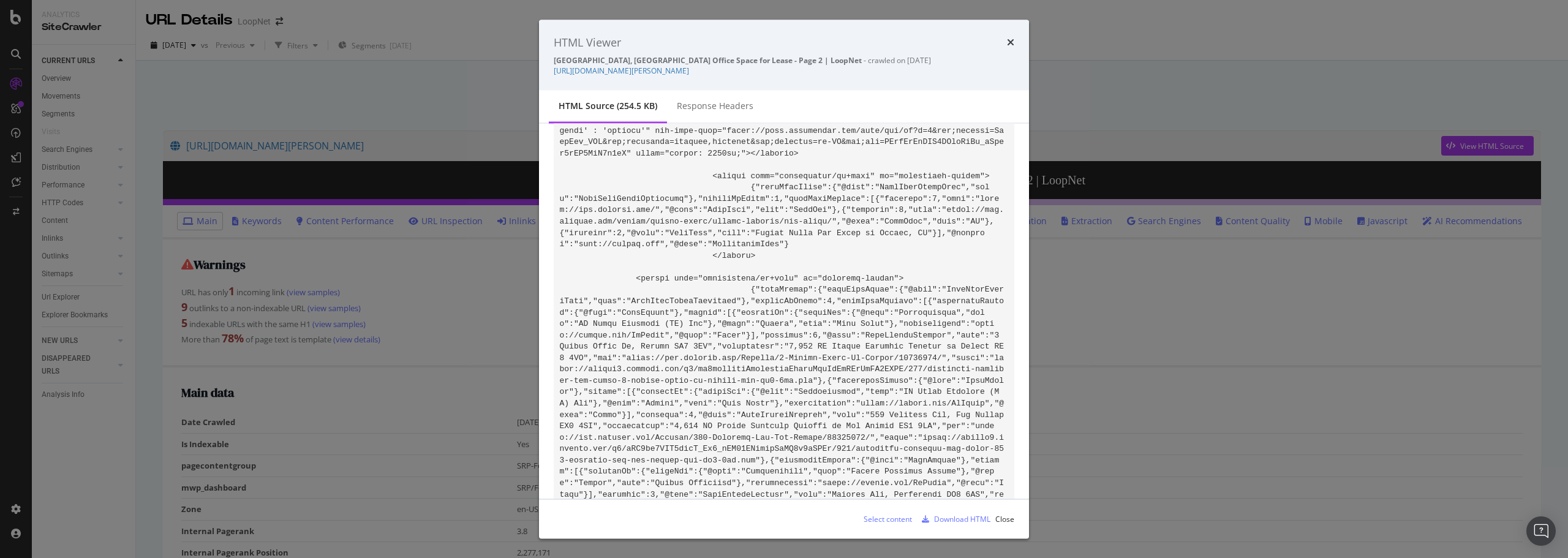
drag, startPoint x: 634, startPoint y: 142, endPoint x: 975, endPoint y: 141, distance: 341.0
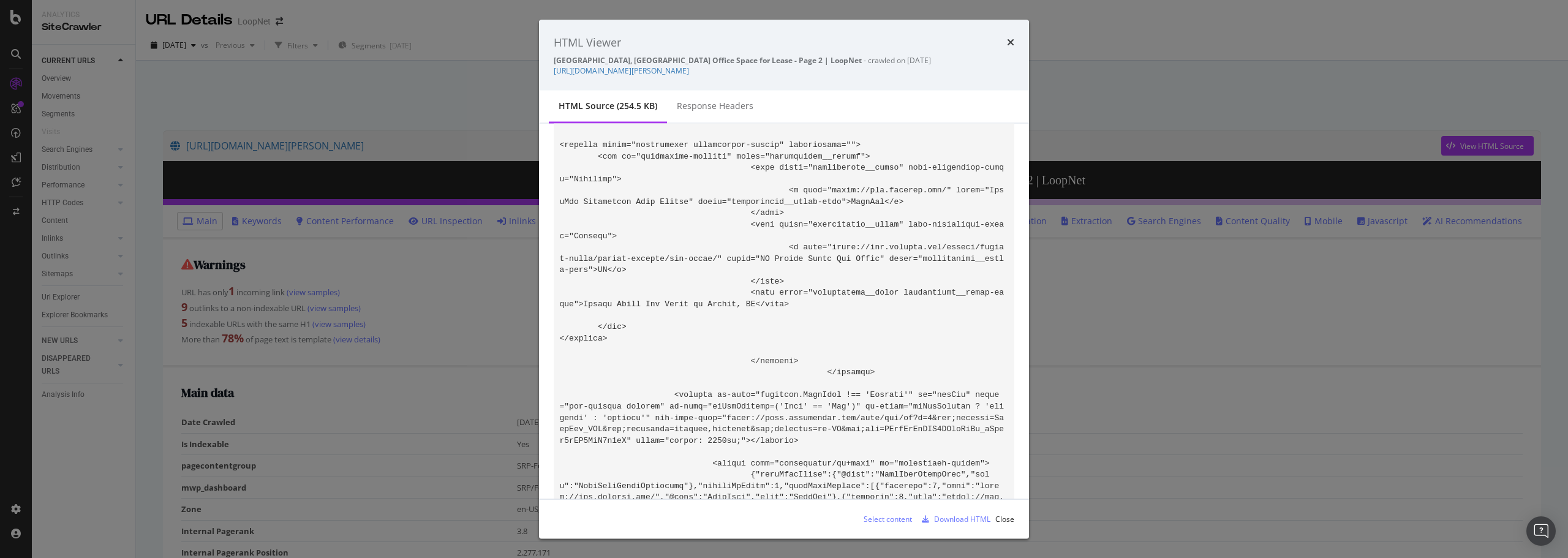
scroll to position [43927, 0]
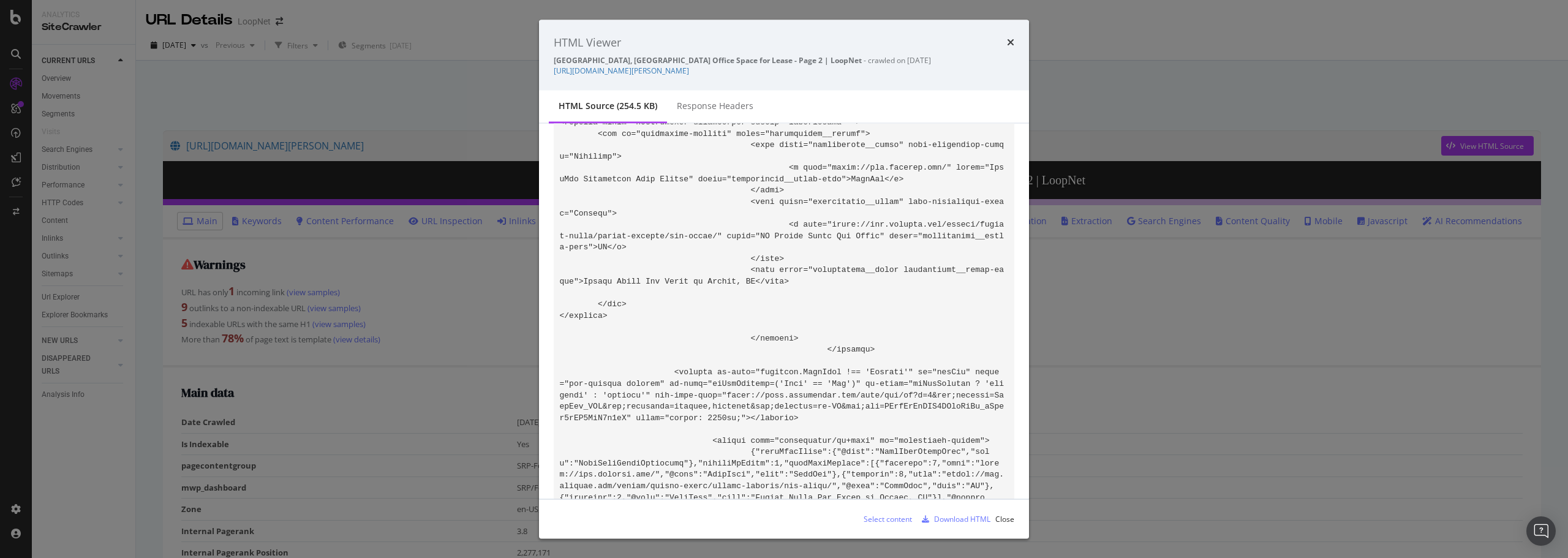
scroll to position [43988, 0]
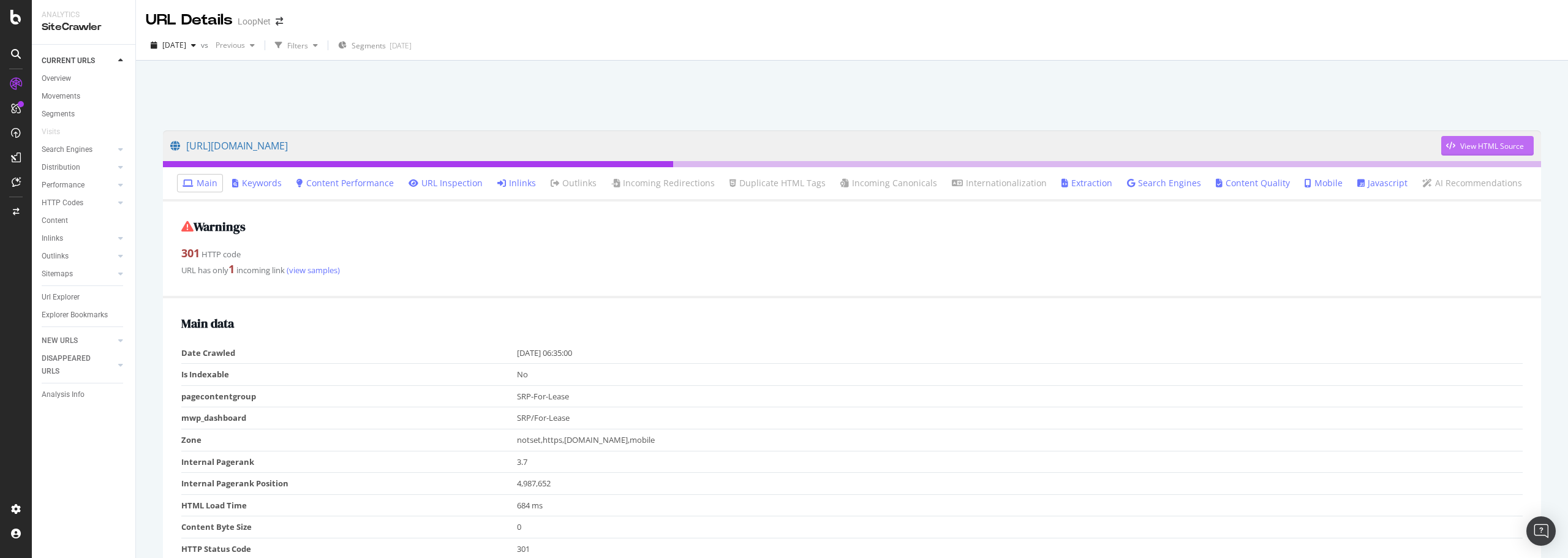
click at [1477, 141] on div "View HTML Source" at bounding box center [1493, 146] width 64 height 10
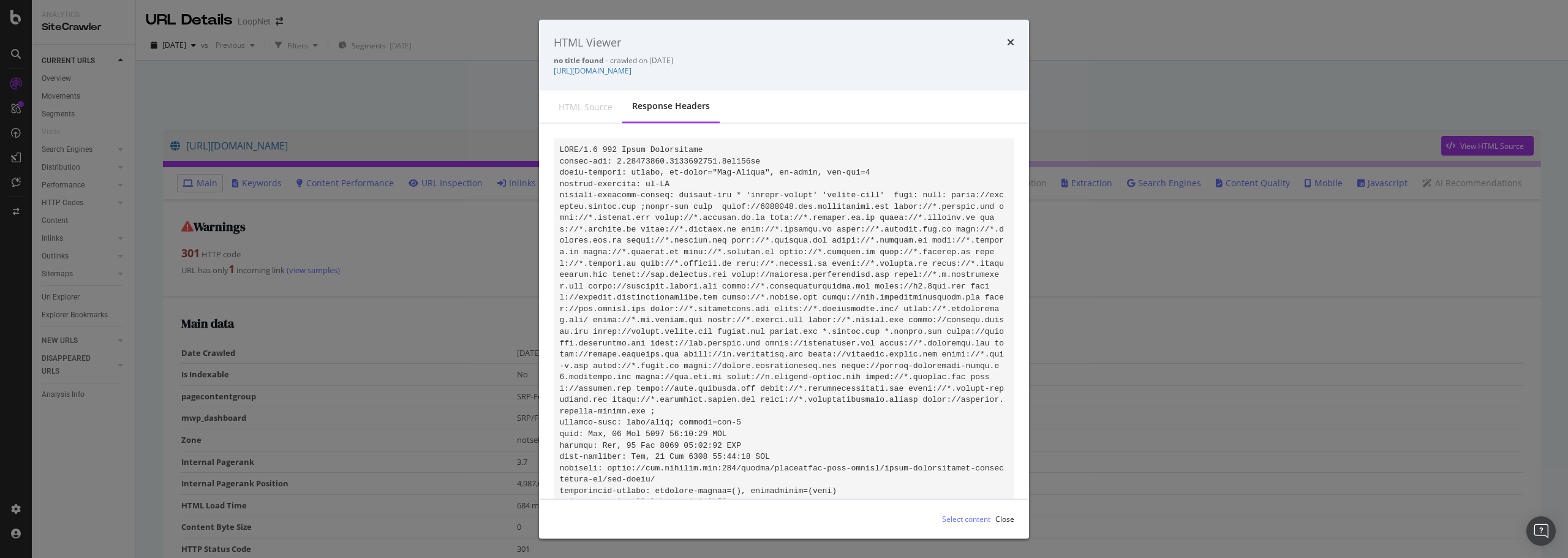
click at [770, 299] on code "modal" at bounding box center [782, 399] width 444 height 510
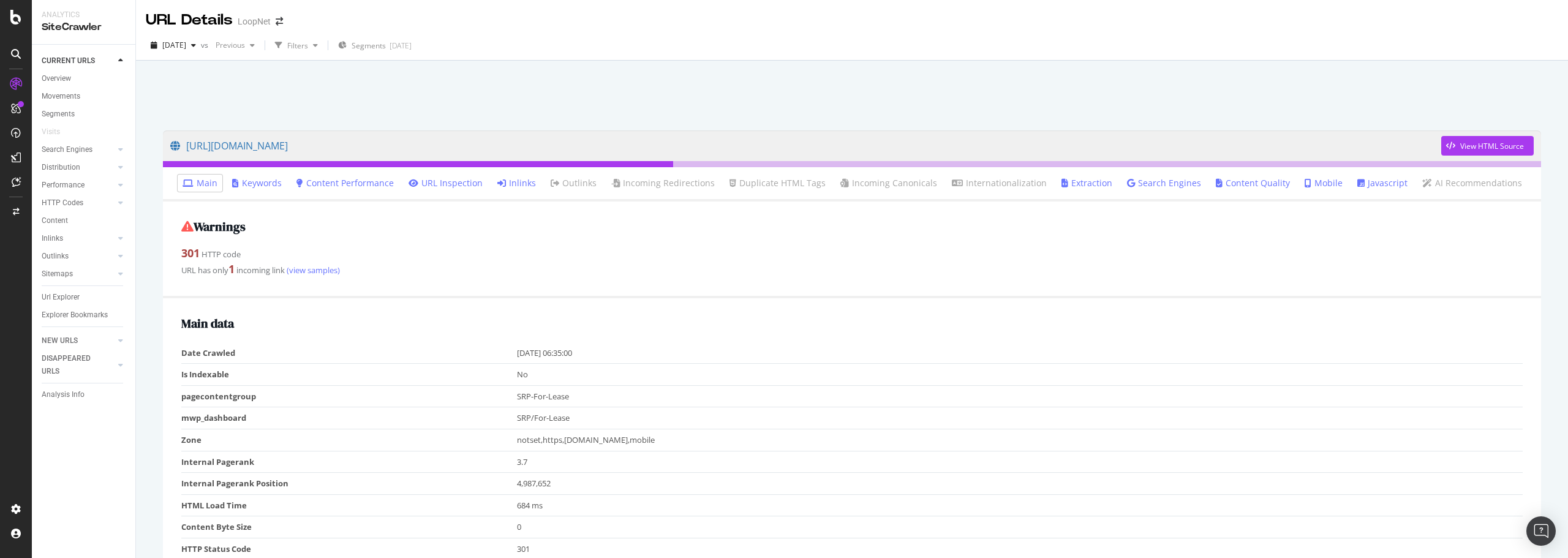
click at [521, 183] on link "Inlinks" at bounding box center [517, 183] width 38 height 12
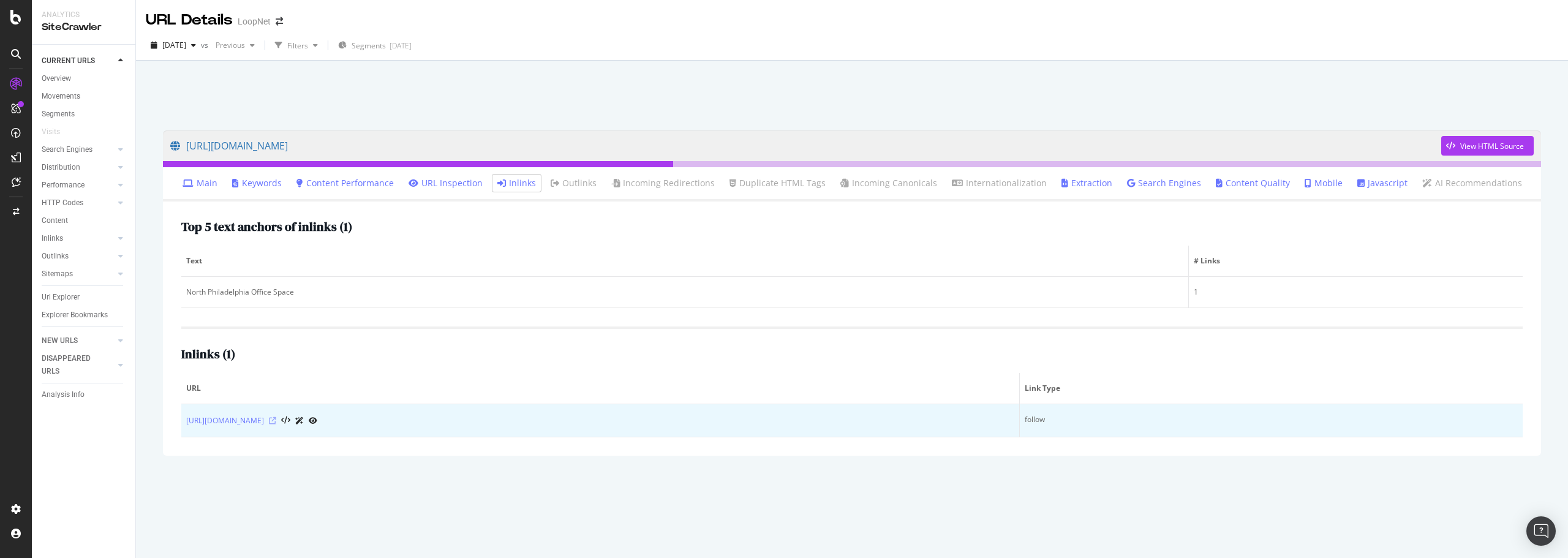
click at [276, 420] on icon at bounding box center [272, 420] width 7 height 7
click at [264, 421] on link "[URL][DOMAIN_NAME]" at bounding box center [225, 420] width 78 height 12
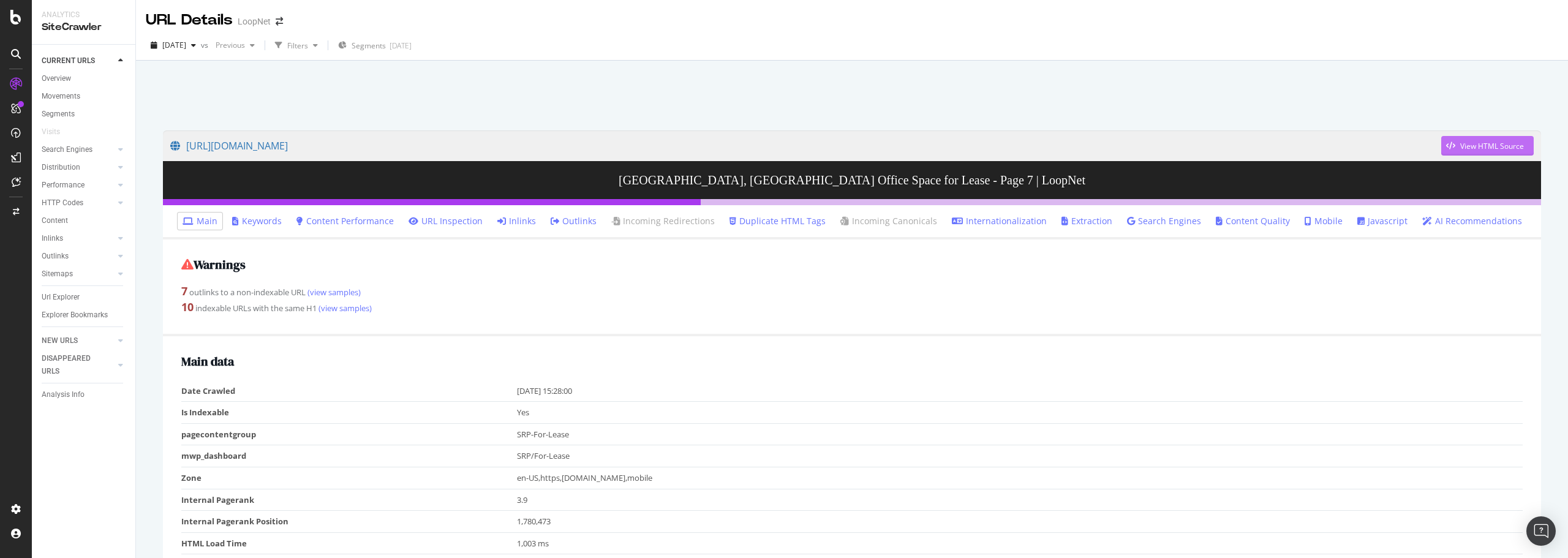
click at [1480, 145] on div "View HTML Source" at bounding box center [1493, 146] width 64 height 10
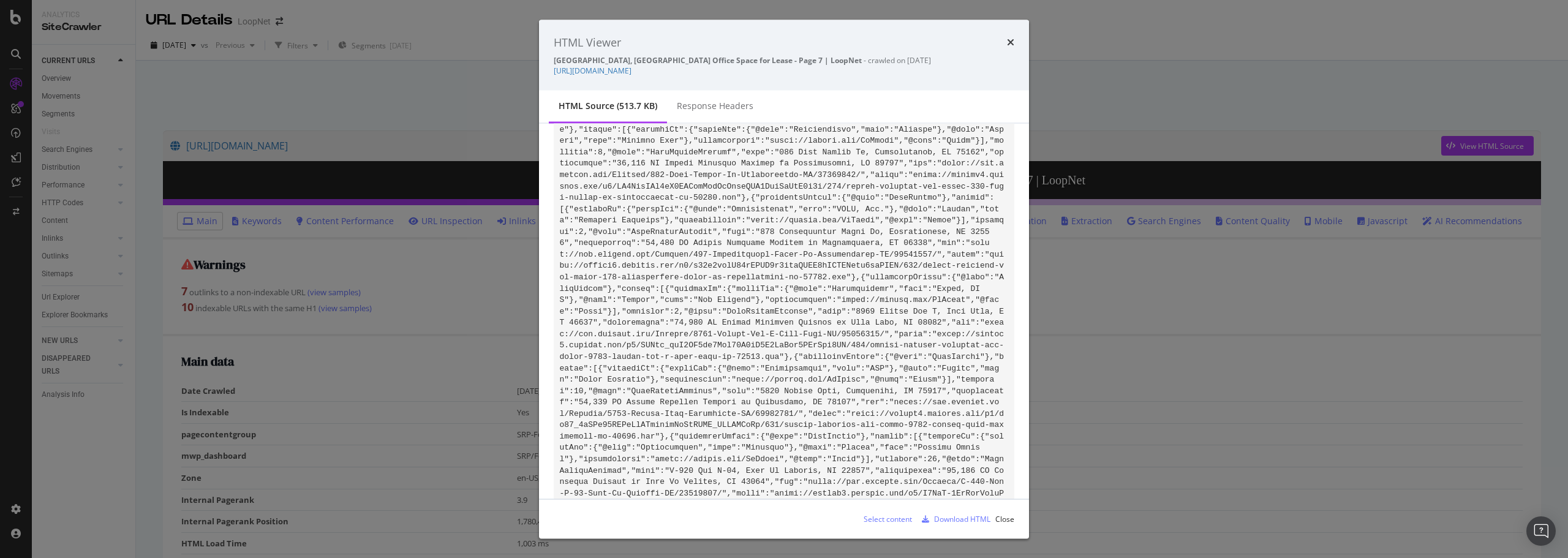
drag, startPoint x: 940, startPoint y: 309, endPoint x: 633, endPoint y: 311, distance: 307.0
click at [708, 108] on div "Response Headers" at bounding box center [715, 106] width 77 height 12
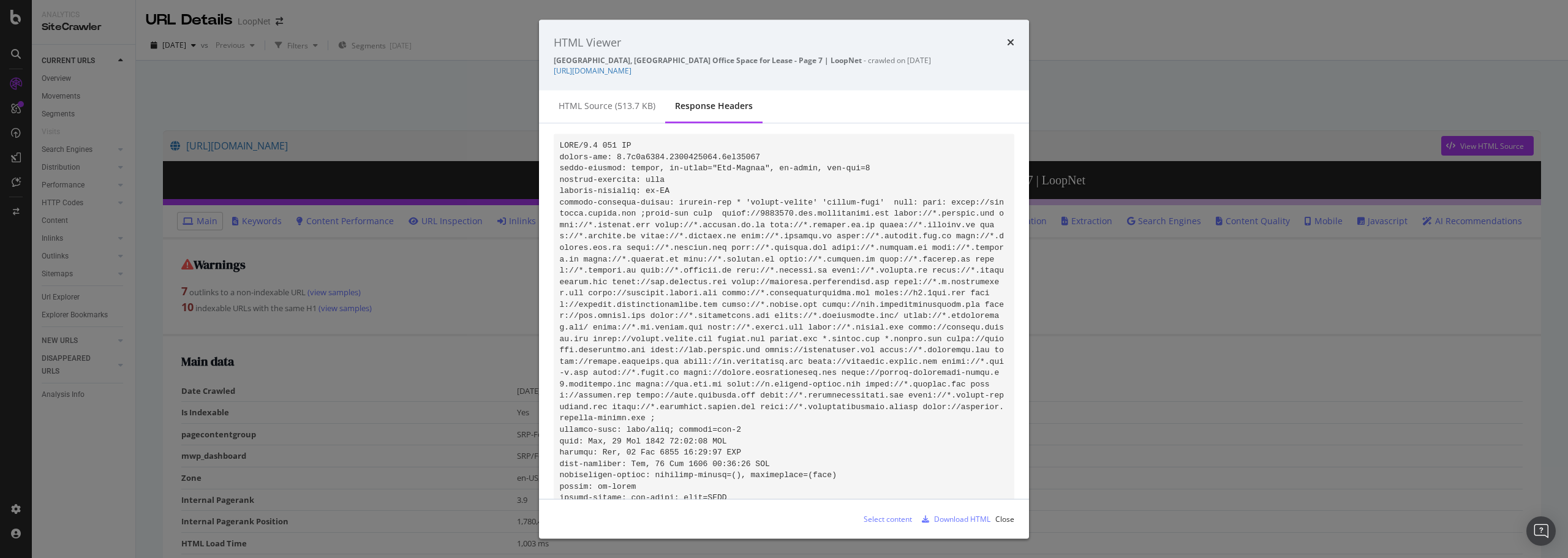
scroll to position [0, 0]
click at [618, 113] on div "HTML source (513.7 KB)" at bounding box center [606, 106] width 116 height 34
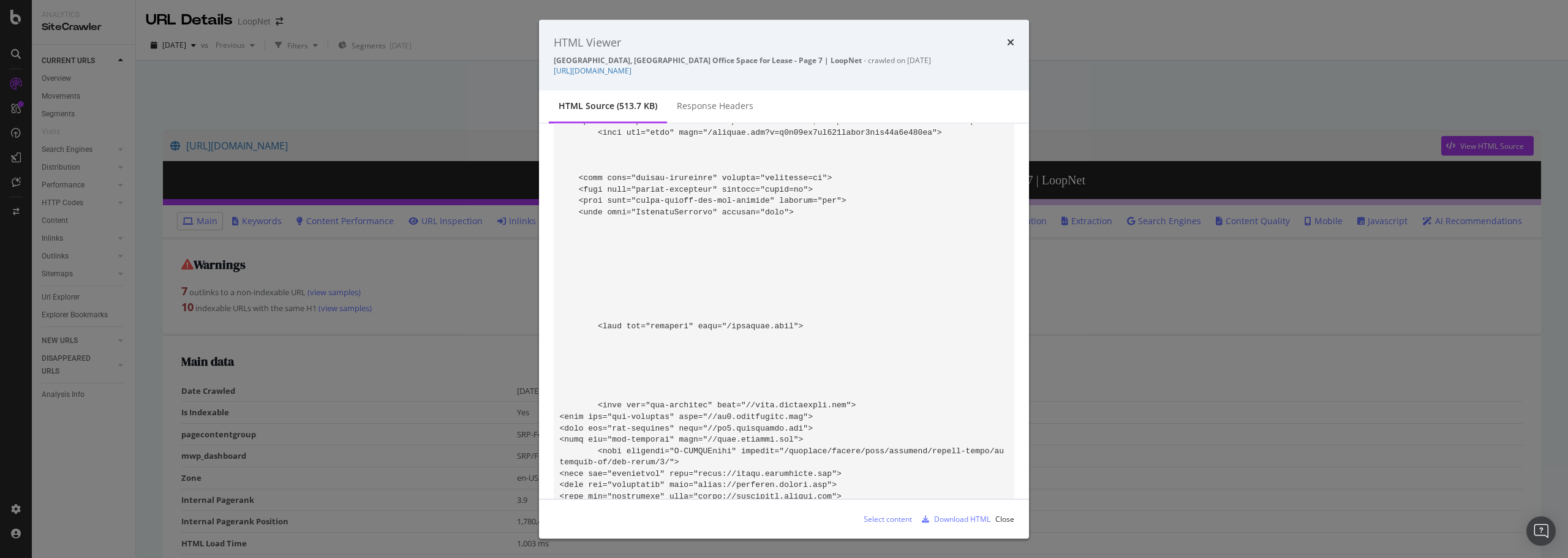
scroll to position [307, 0]
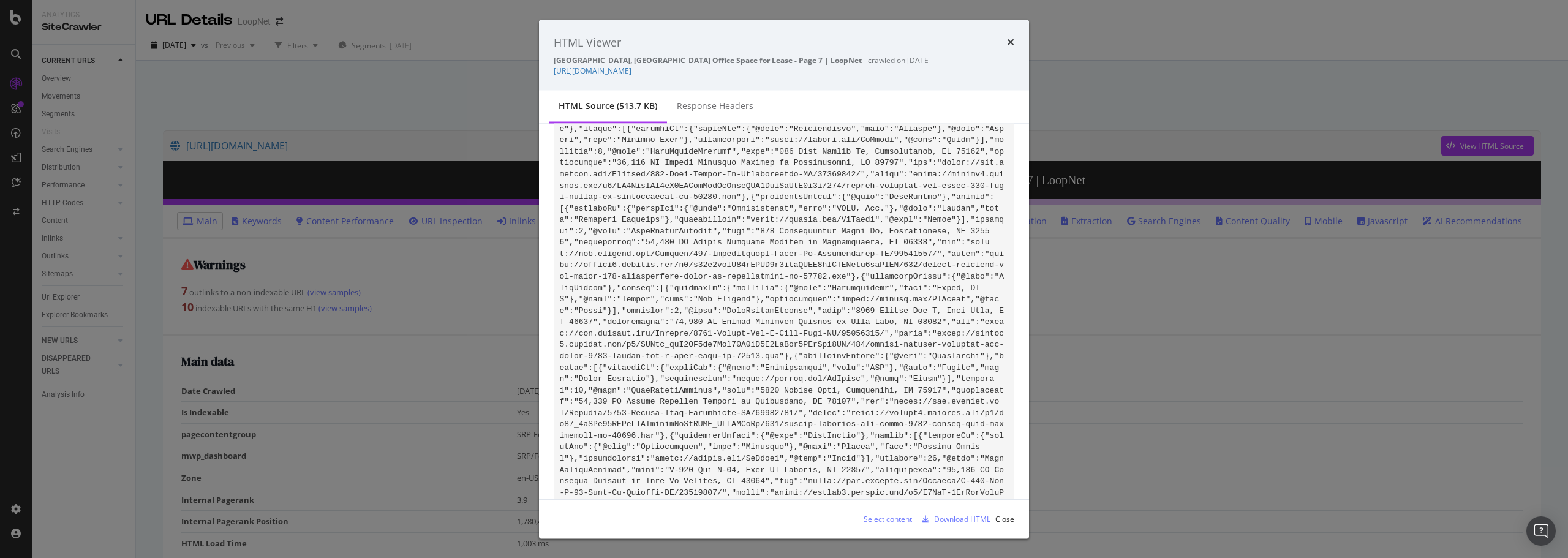
scroll to position [104388, 0]
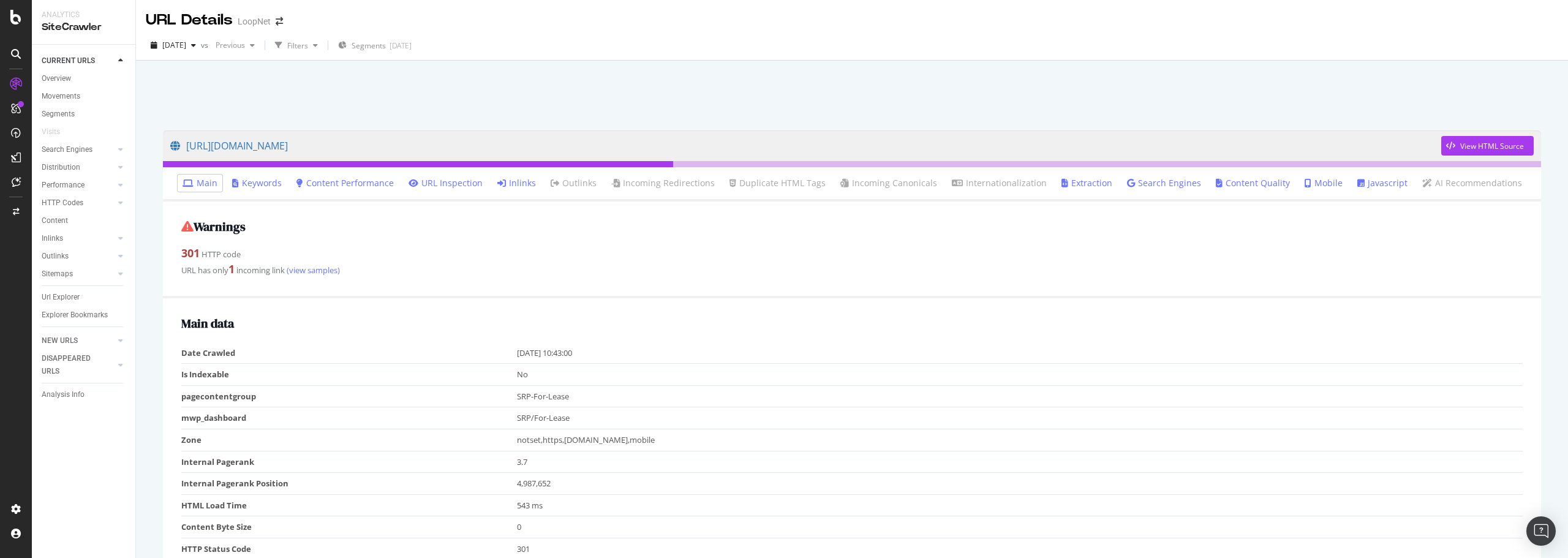
click at [536, 180] on link "Inlinks" at bounding box center [517, 183] width 38 height 12
click at [516, 179] on link "Inlinks" at bounding box center [517, 183] width 38 height 12
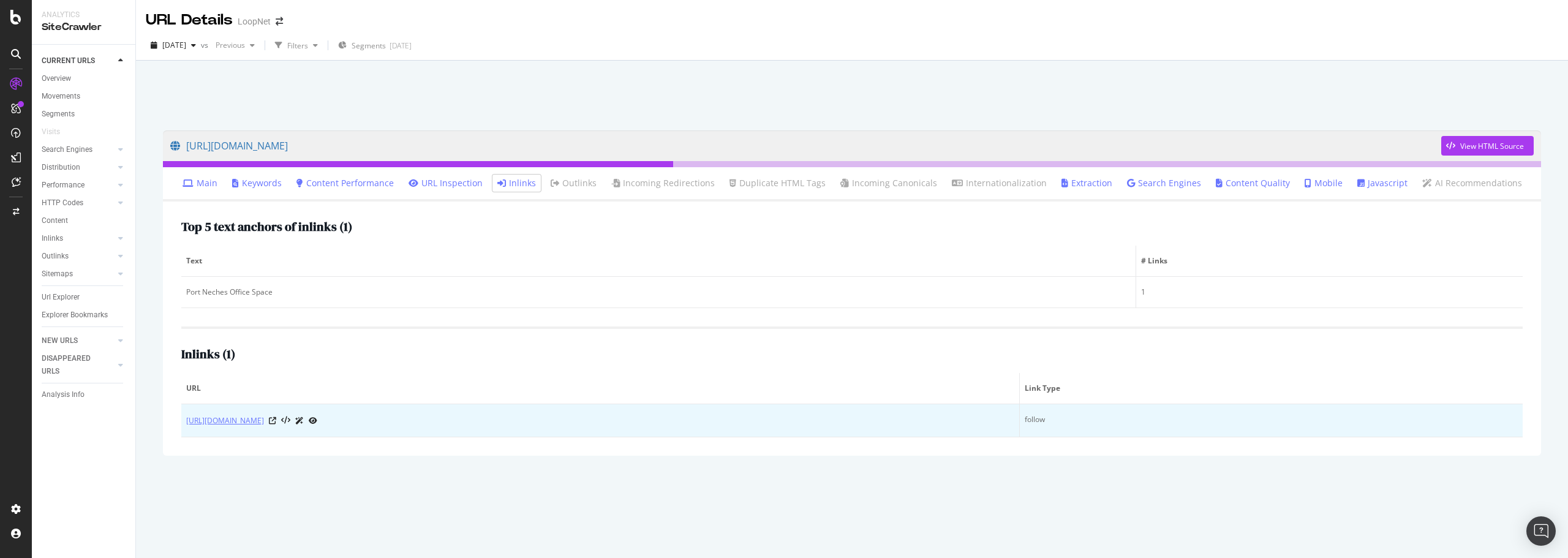
click at [264, 421] on link "[URL][DOMAIN_NAME]" at bounding box center [225, 420] width 78 height 12
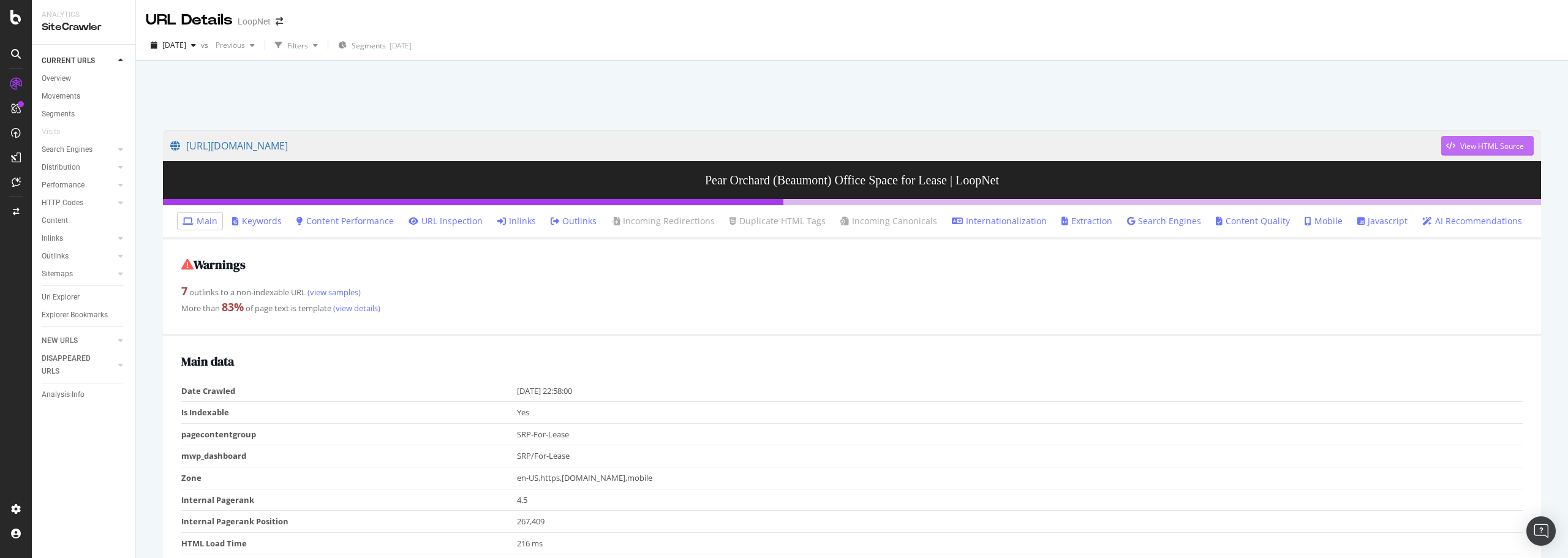
click at [1472, 142] on div "View HTML Source" at bounding box center [1493, 146] width 64 height 10
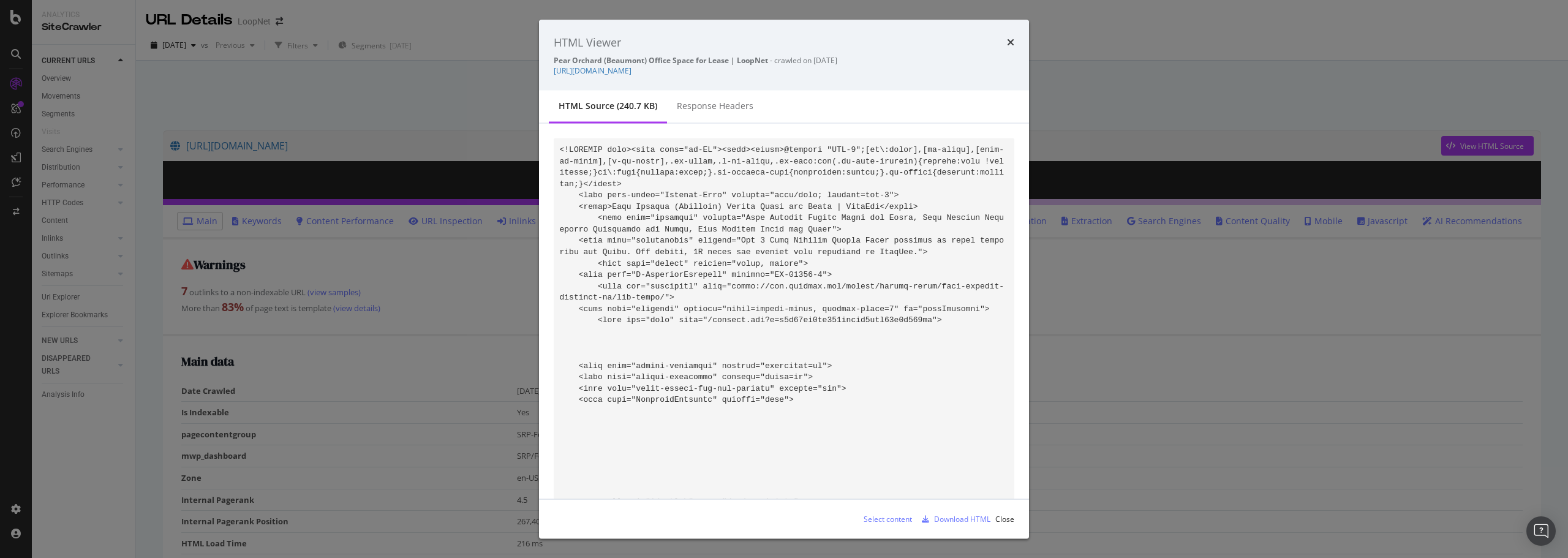
scroll to position [40676, 0]
